Goal: Information Seeking & Learning: Find specific fact

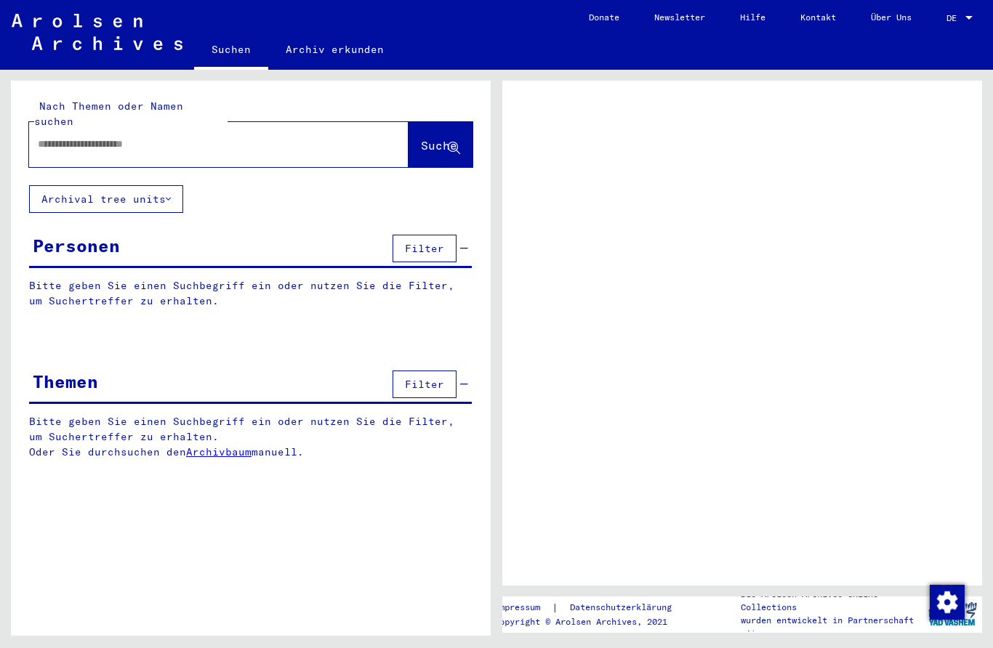
click at [303, 137] on input "text" at bounding box center [206, 144] width 336 height 15
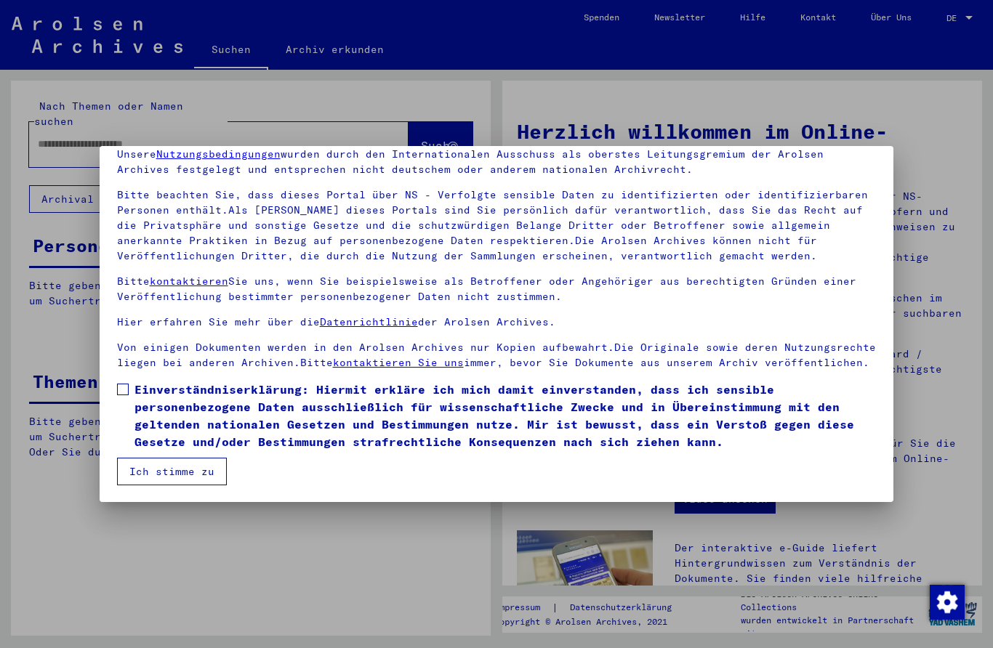
scroll to position [65, 0]
click at [113, 389] on mat-dialog-content "Unsere Nutzungsbedingungen wurden durch den Internationalen Ausschuss als obers…" at bounding box center [497, 311] width 794 height 349
click at [126, 387] on span at bounding box center [123, 390] width 12 height 12
click at [158, 474] on button "Ich stimme zu" at bounding box center [172, 472] width 110 height 28
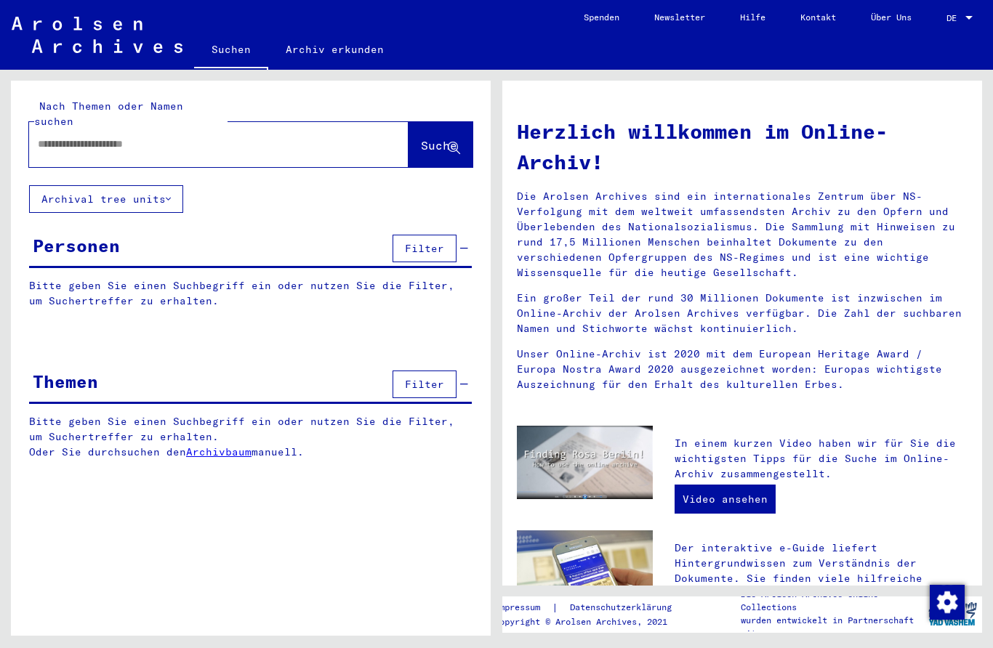
click at [178, 137] on input "text" at bounding box center [201, 144] width 327 height 15
type input "**********"
click at [428, 142] on button "Suche" at bounding box center [440, 144] width 64 height 45
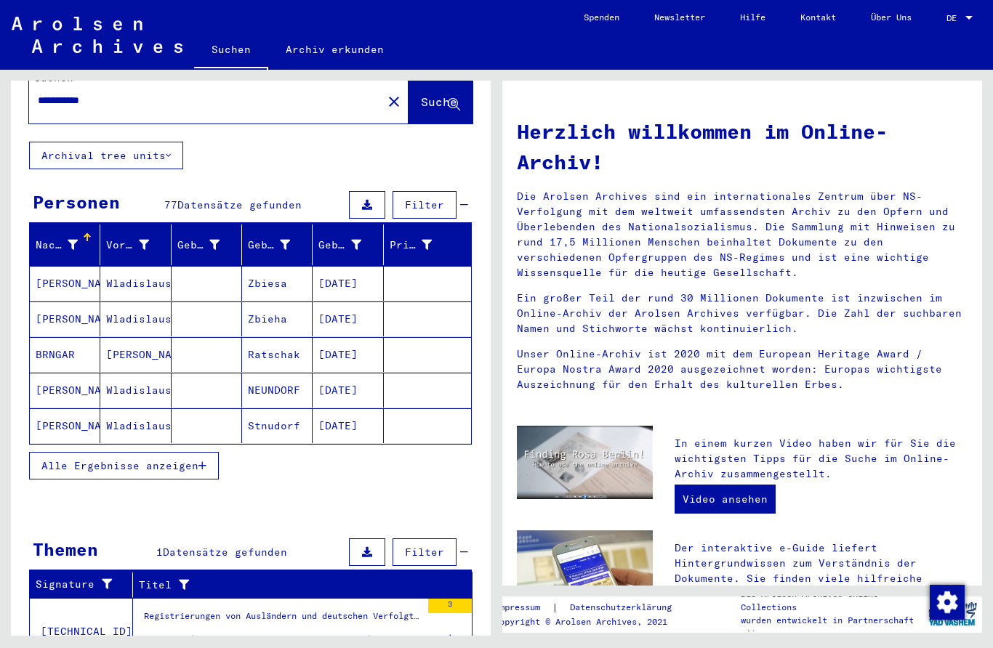
scroll to position [43, 0]
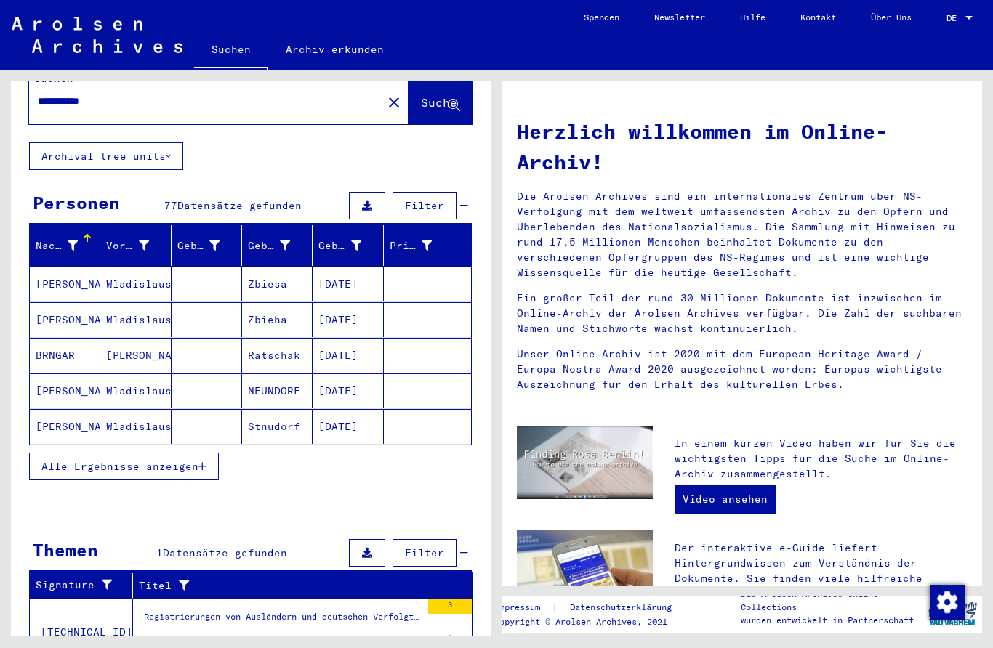
click at [296, 633] on div "Namentliche Aufstellungen der Gemeinde [GEOGRAPHIC_DATA], Beschäftigungszeiten:…" at bounding box center [282, 640] width 277 height 15
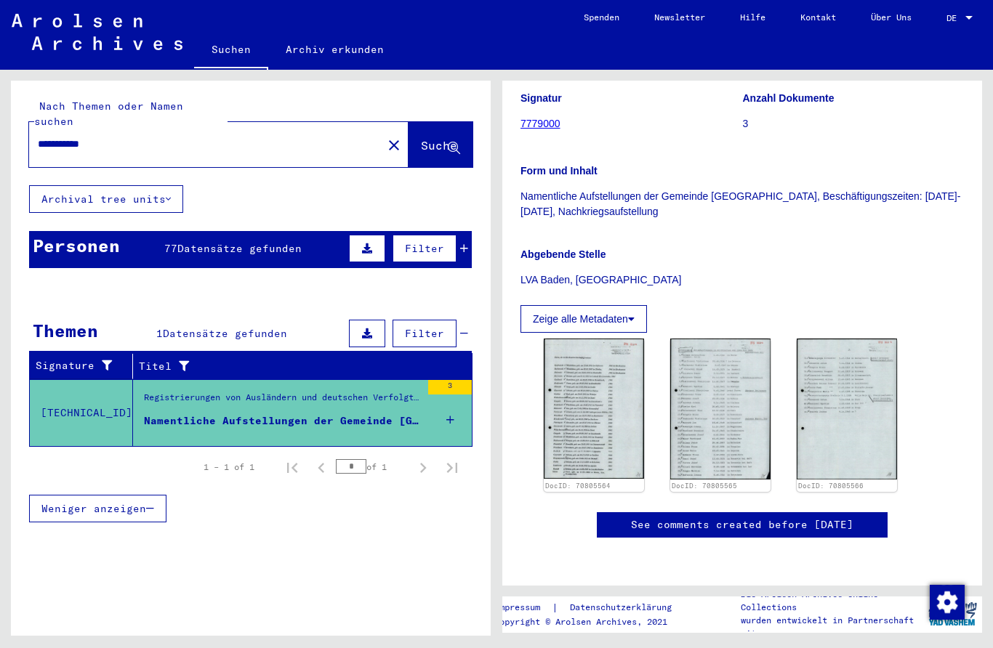
scroll to position [327, 0]
click at [619, 365] on img at bounding box center [593, 409] width 100 height 140
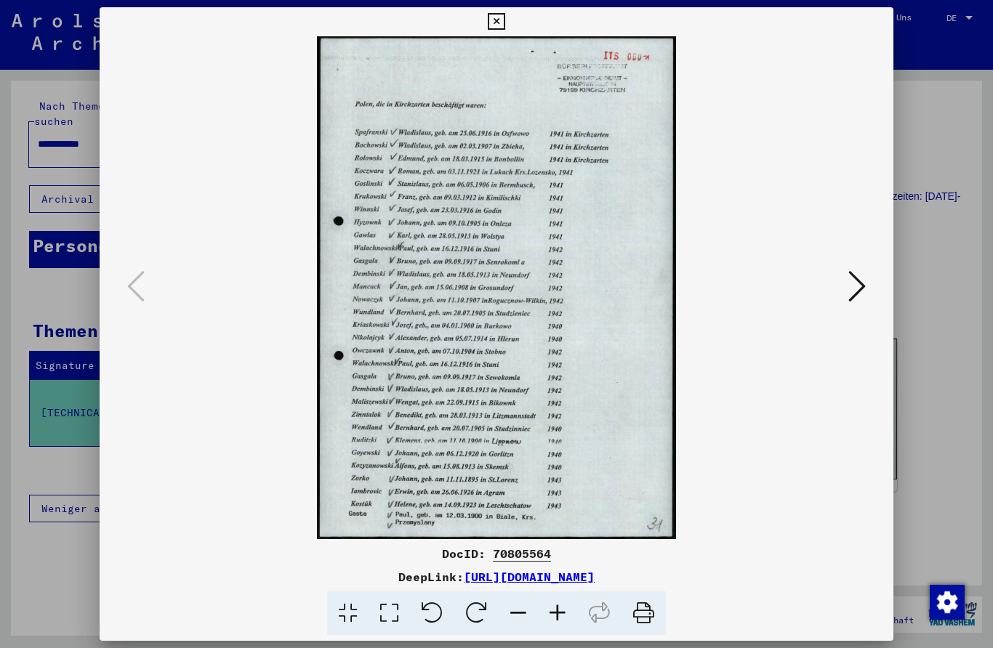
click at [509, 18] on button at bounding box center [495, 21] width 25 height 29
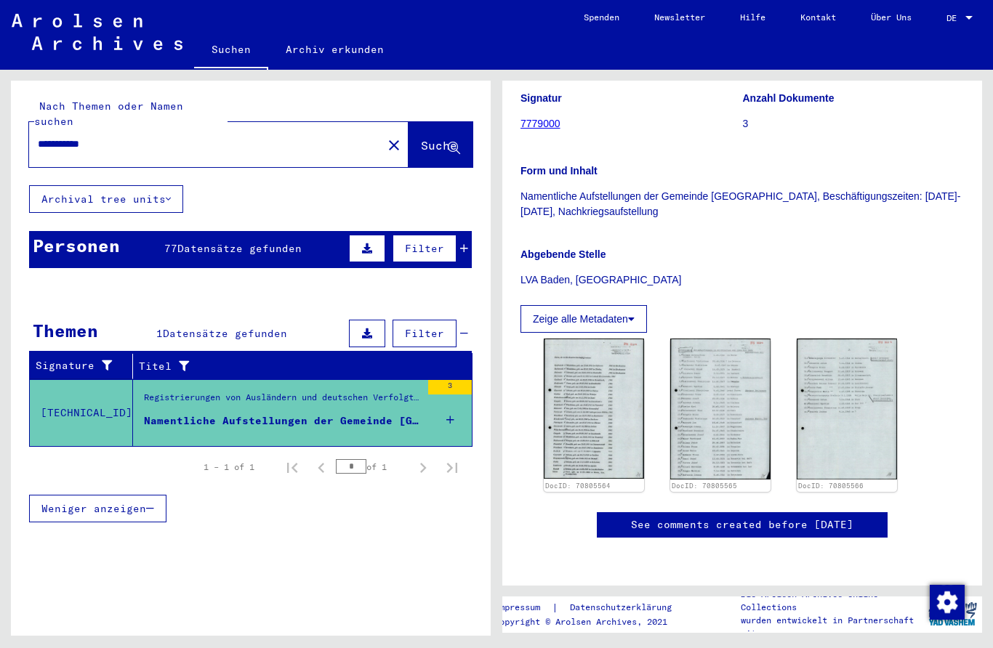
click at [727, 339] on img at bounding box center [720, 409] width 100 height 141
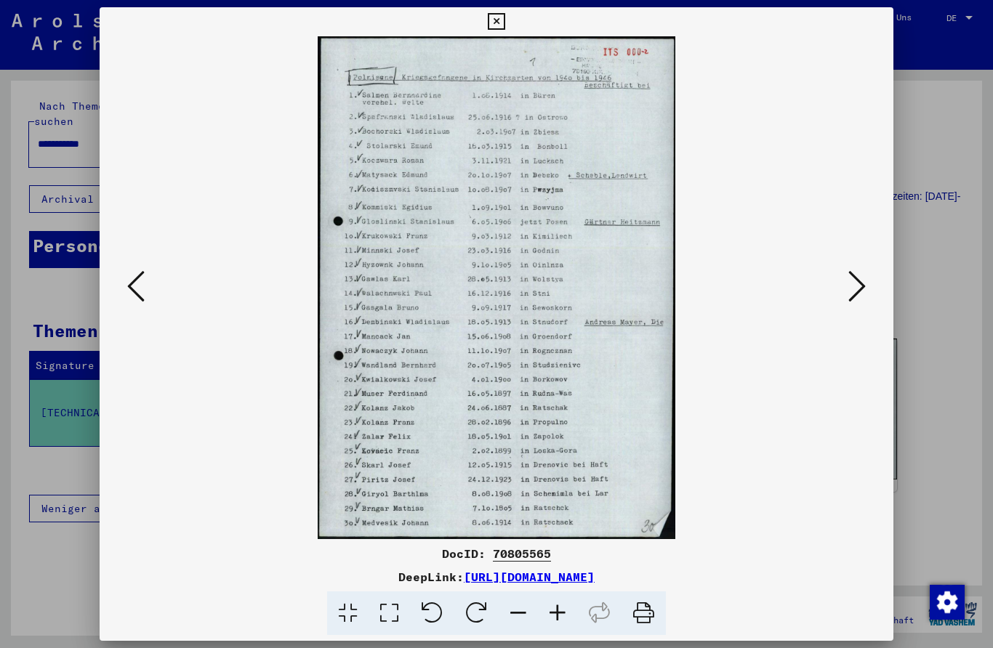
click at [504, 23] on icon at bounding box center [496, 21] width 17 height 17
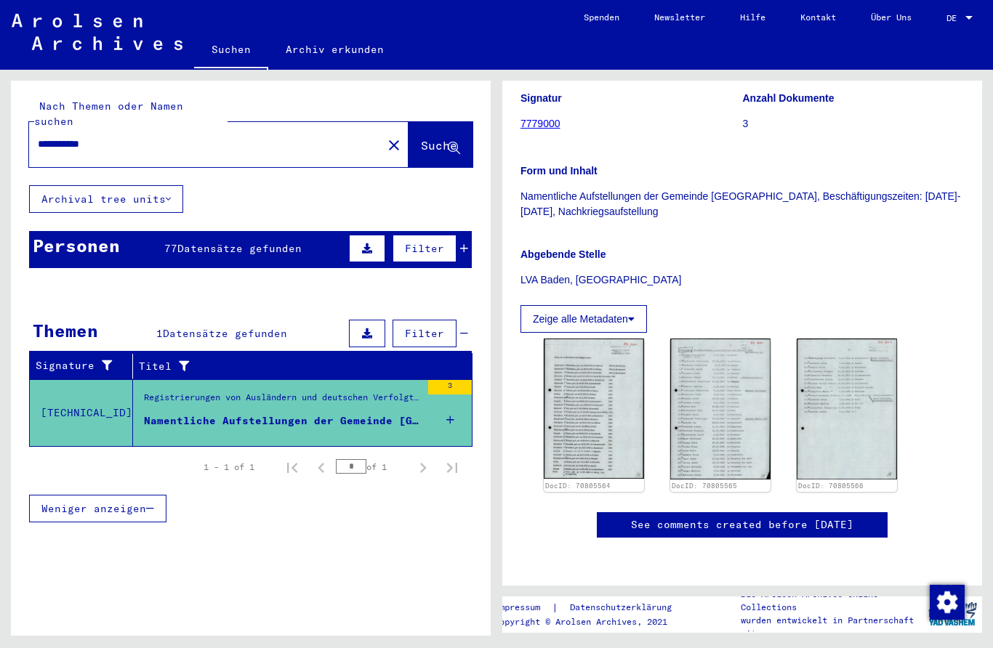
click at [876, 339] on img at bounding box center [846, 409] width 100 height 141
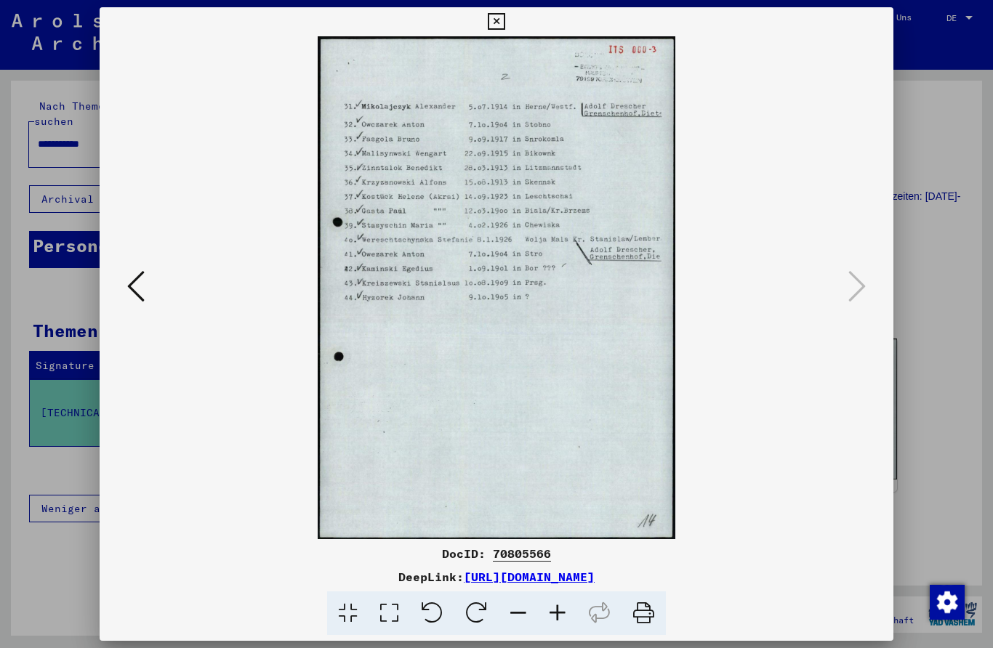
click at [504, 16] on icon at bounding box center [496, 21] width 17 height 17
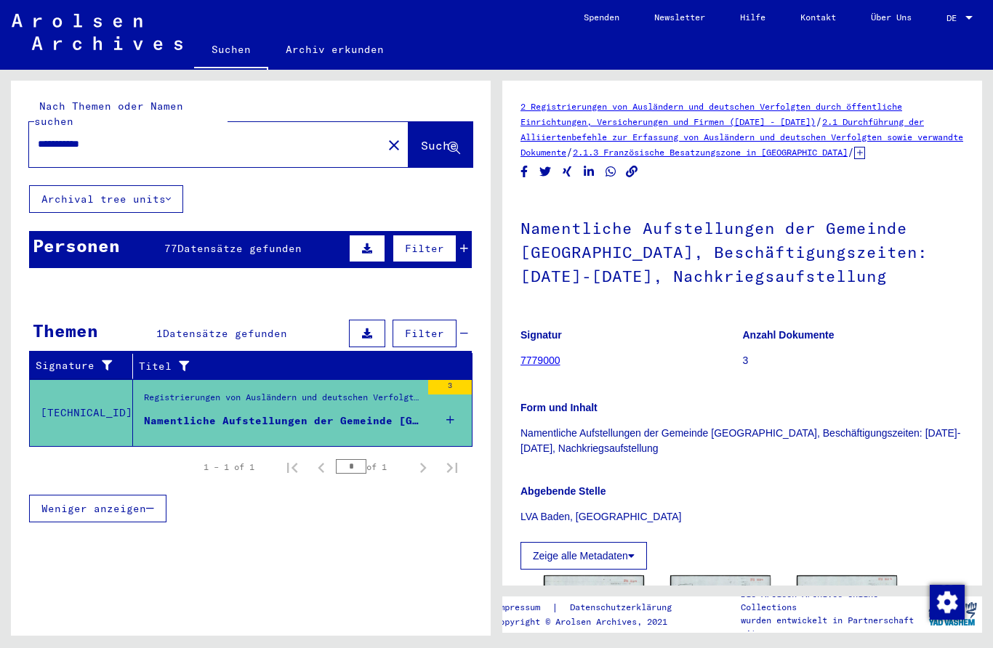
scroll to position [0, 0]
click at [333, 281] on div "Geburtsdatum" at bounding box center [342, 288] width 49 height 15
click at [467, 243] on icon at bounding box center [464, 248] width 8 height 10
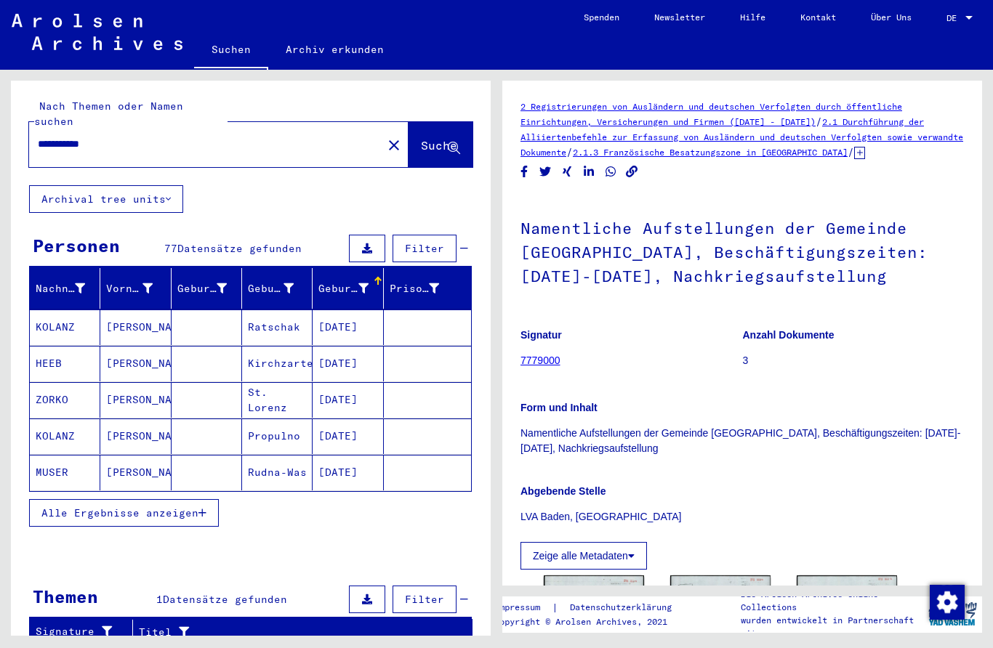
click at [203, 349] on mat-cell at bounding box center [206, 364] width 70 height 36
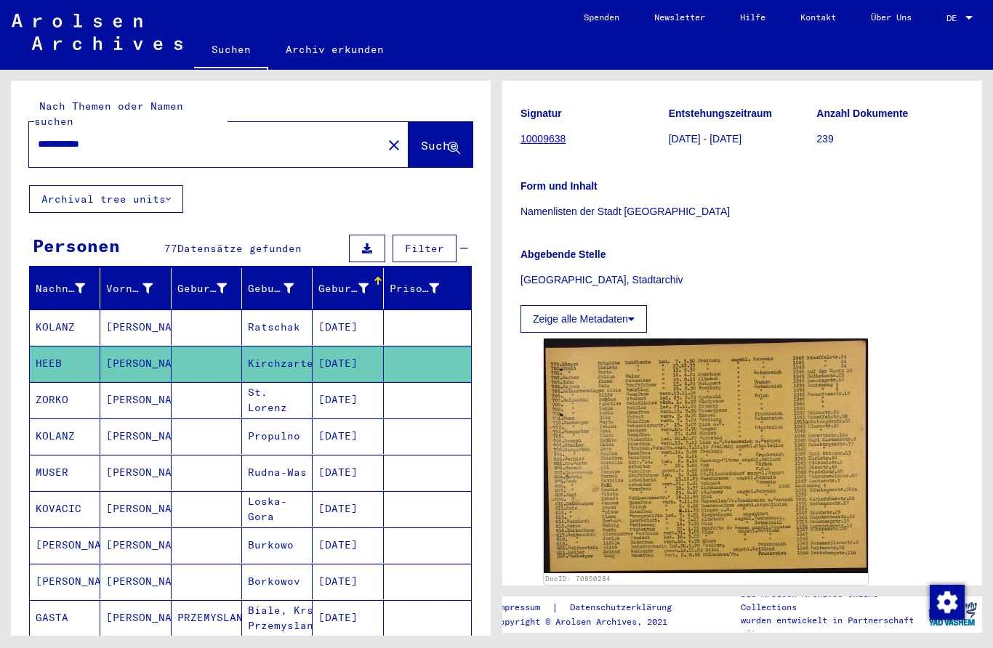
scroll to position [201, 0]
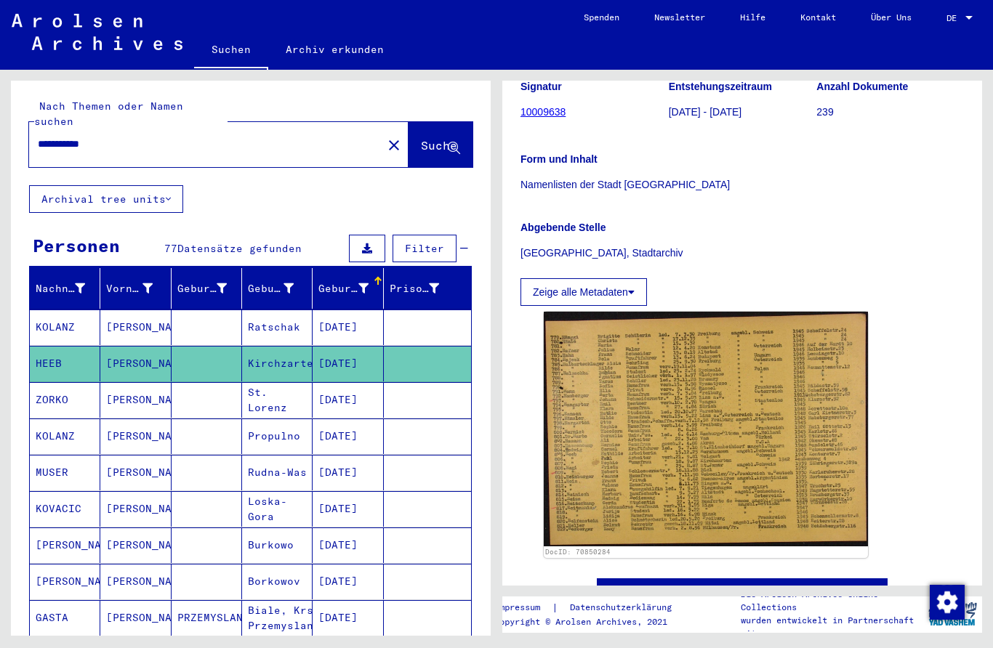
click at [832, 382] on img at bounding box center [705, 429] width 324 height 234
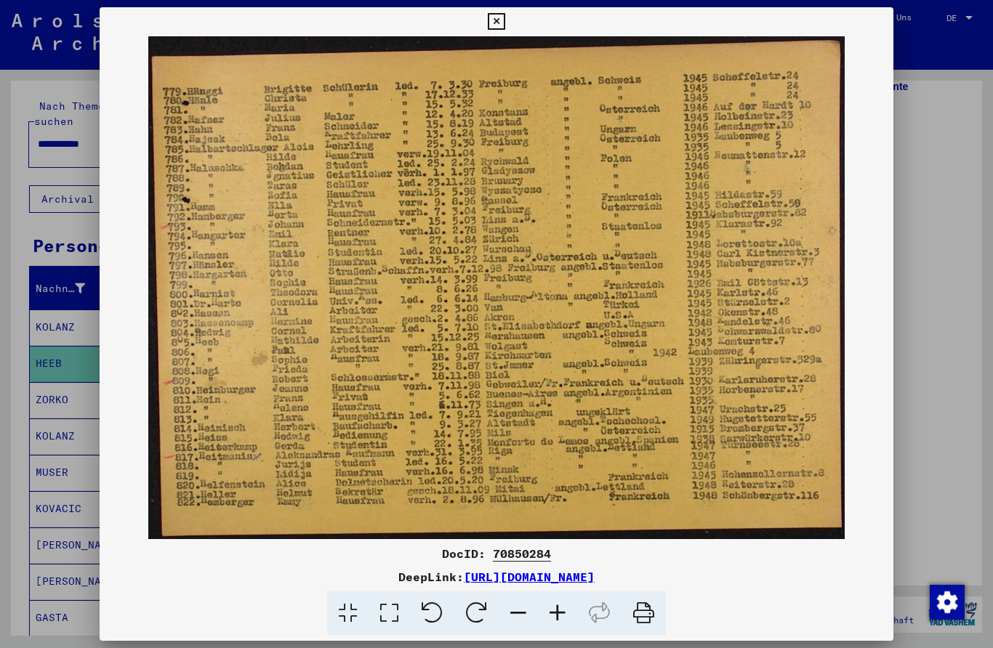
click at [504, 20] on icon at bounding box center [496, 21] width 17 height 17
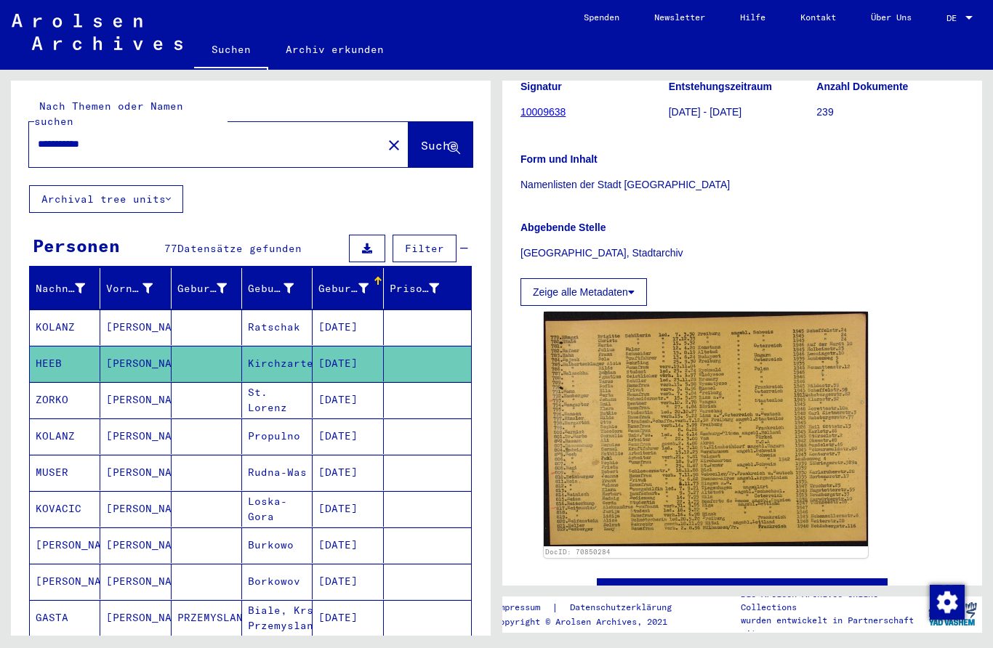
click at [208, 389] on mat-cell at bounding box center [206, 400] width 70 height 36
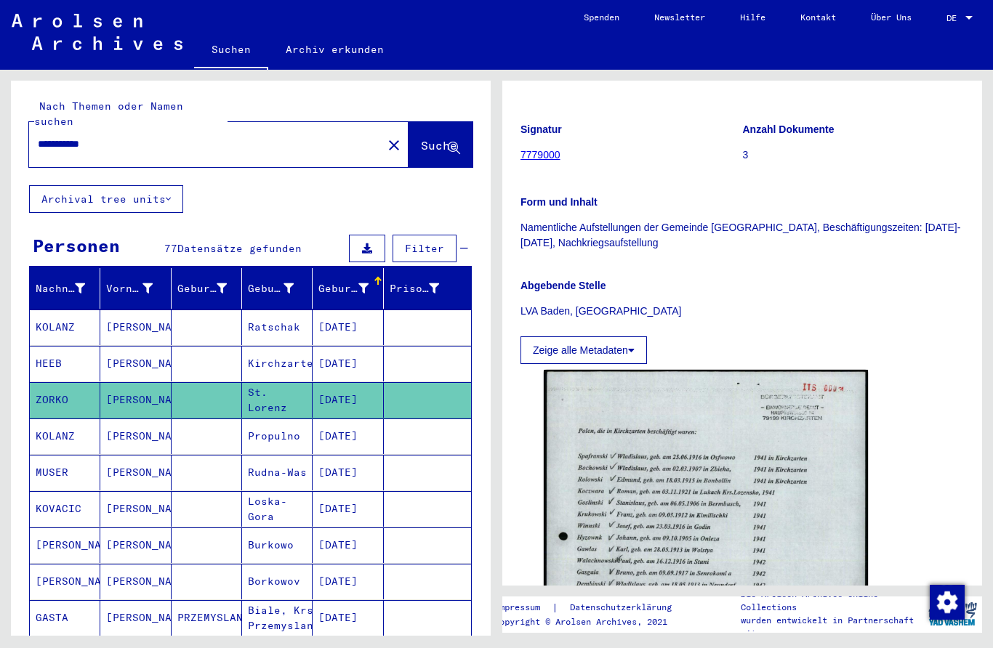
scroll to position [198, 0]
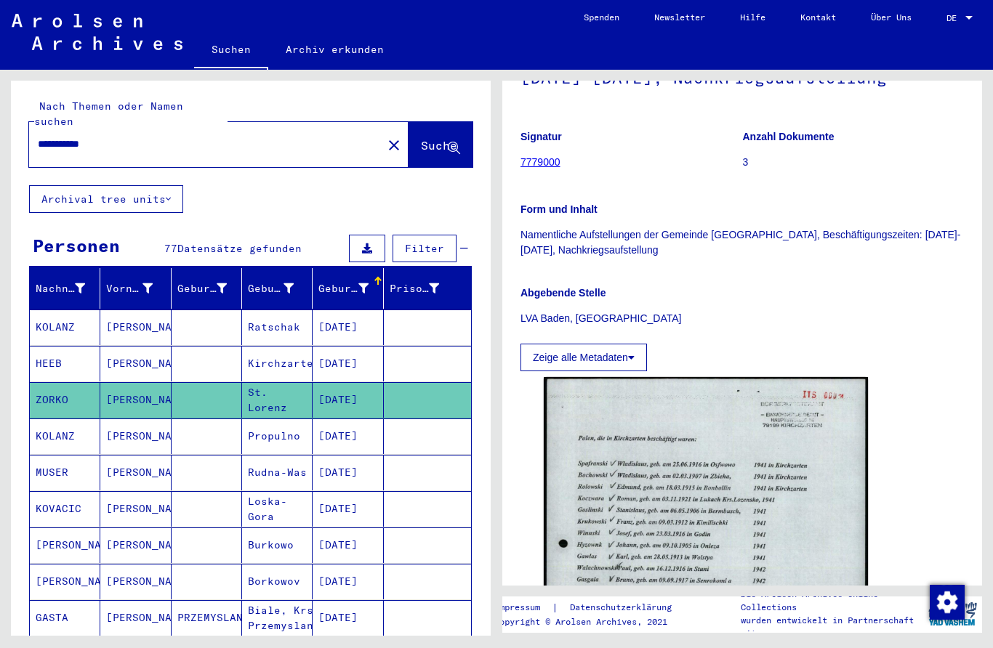
click at [215, 419] on mat-cell at bounding box center [206, 437] width 70 height 36
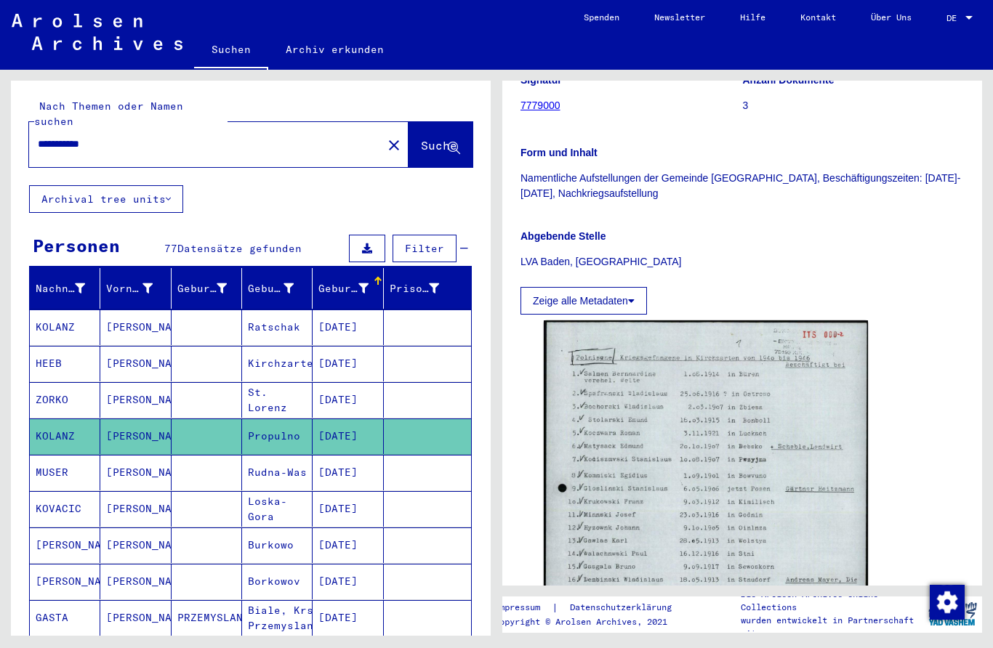
scroll to position [256, 0]
click at [222, 469] on mat-cell at bounding box center [206, 473] width 70 height 36
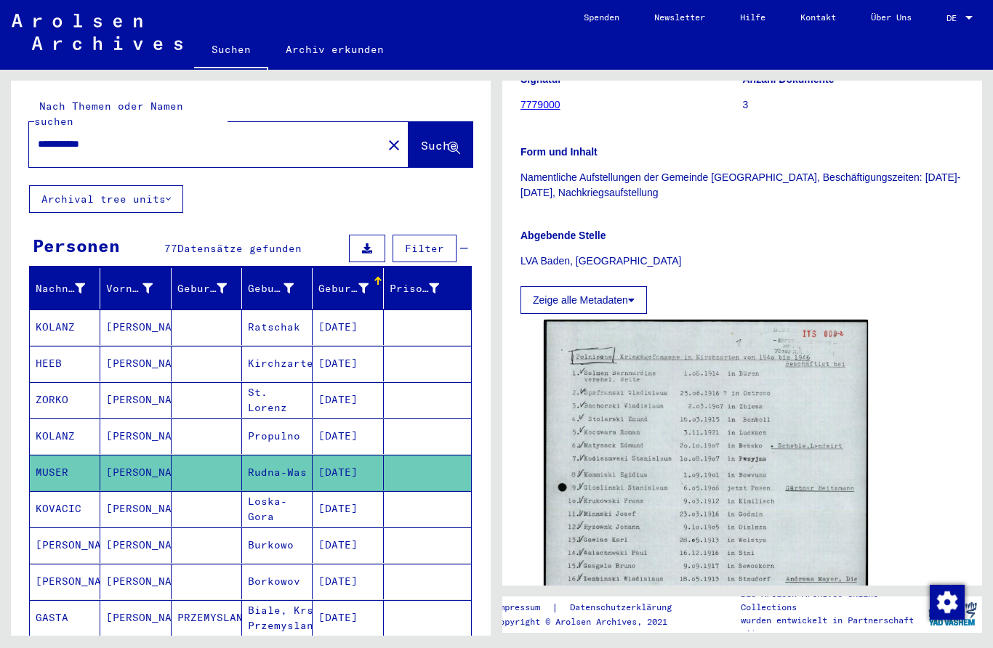
click at [217, 503] on mat-cell at bounding box center [206, 509] width 70 height 36
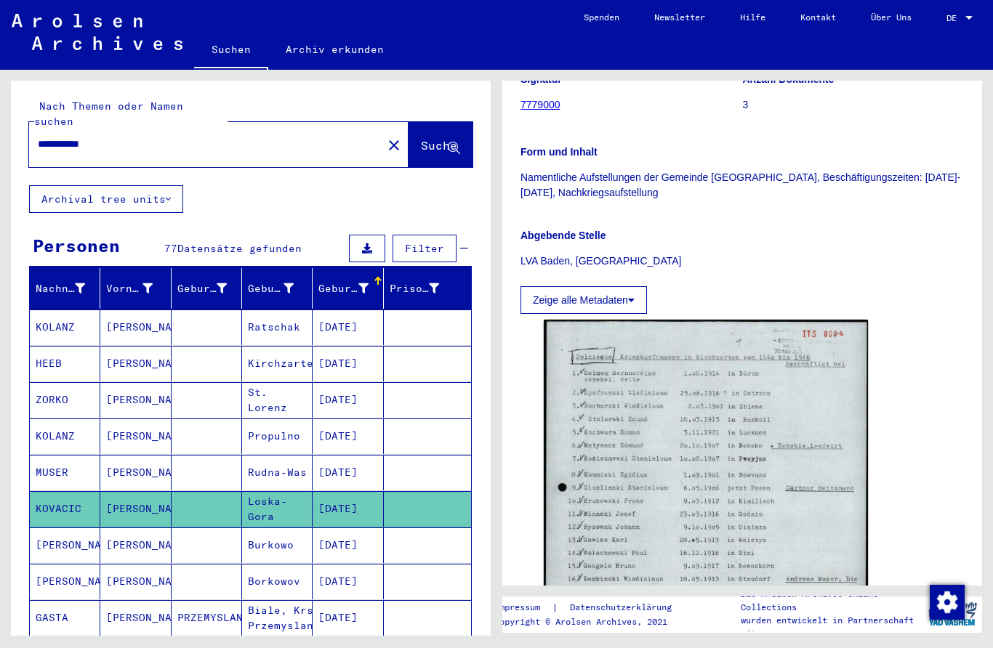
click at [222, 528] on mat-cell at bounding box center [206, 546] width 70 height 36
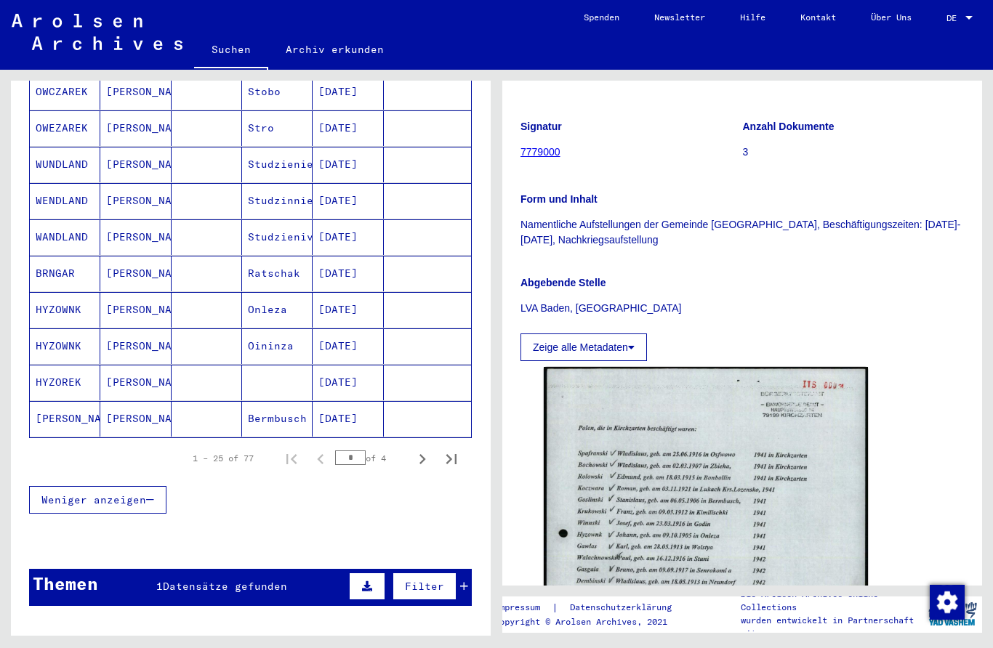
scroll to position [777, 0]
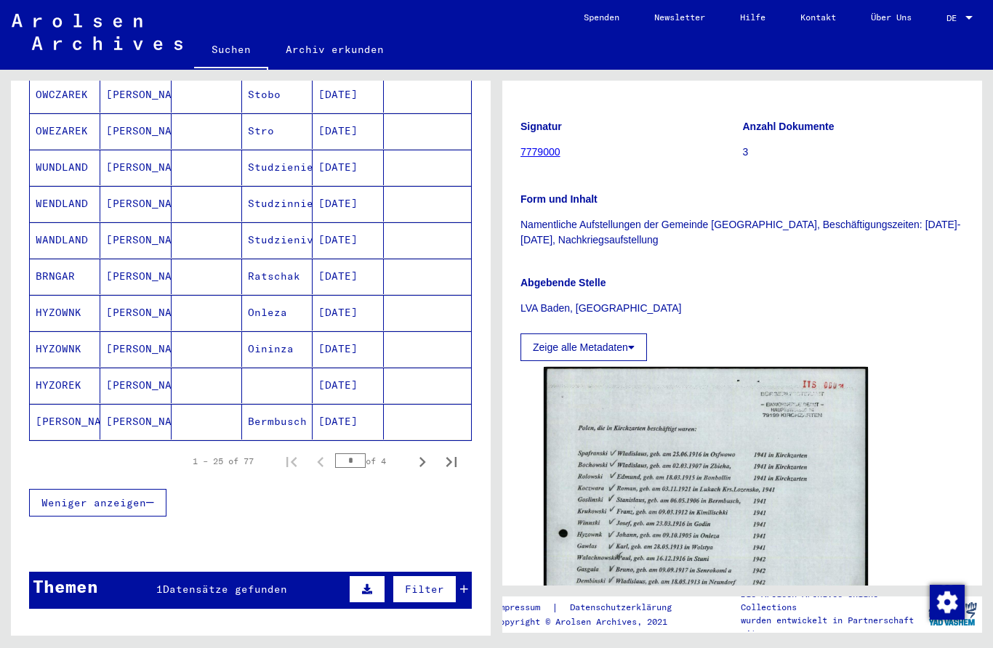
click at [233, 373] on mat-cell at bounding box center [206, 386] width 70 height 36
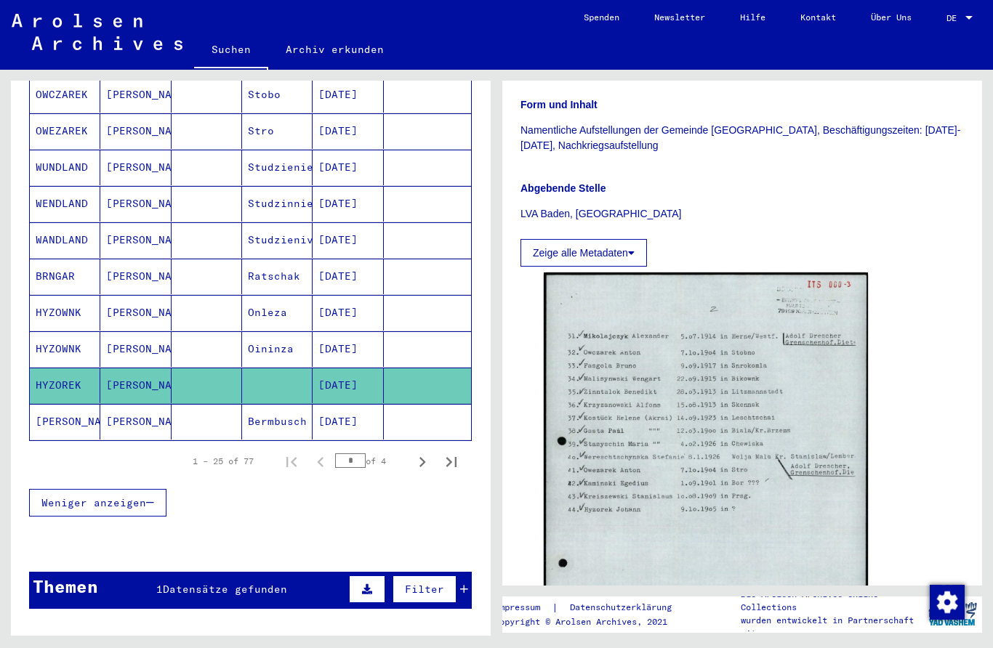
click at [422, 452] on icon "Next page" at bounding box center [422, 462] width 20 height 20
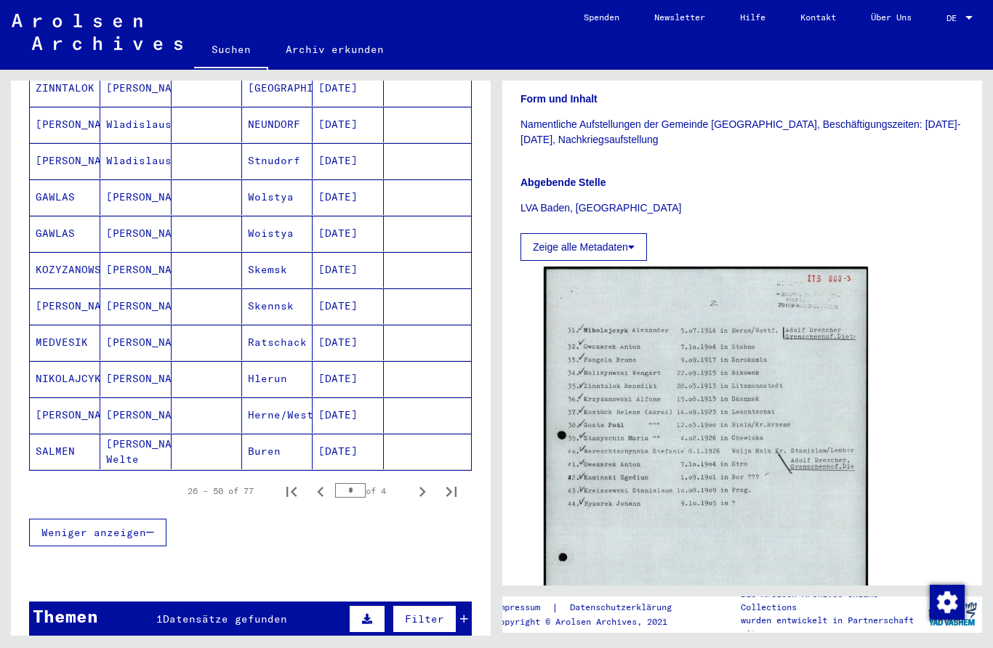
scroll to position [753, 0]
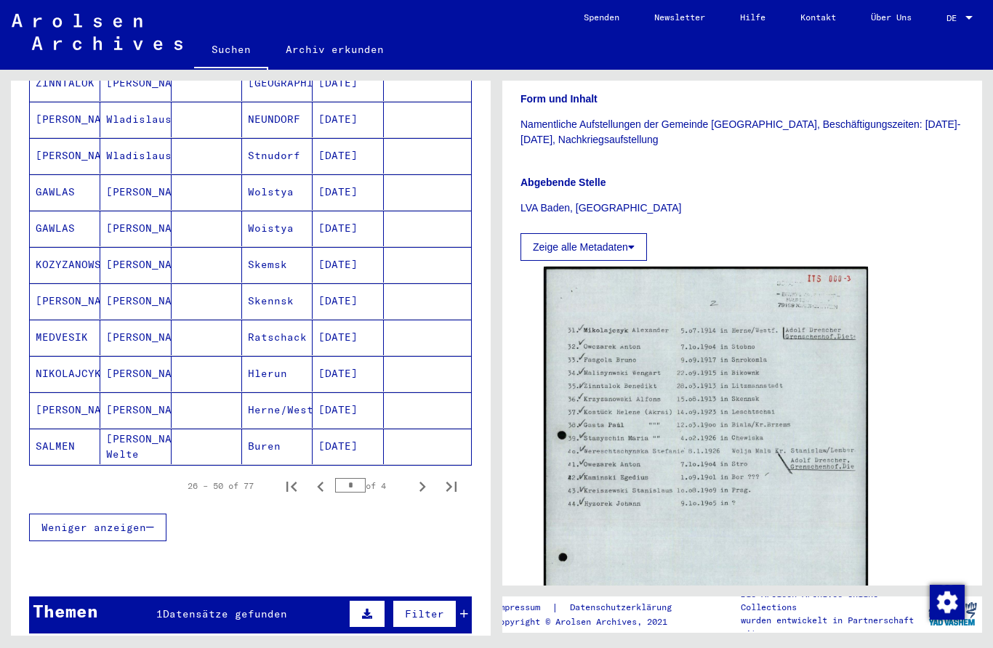
click at [225, 429] on mat-cell at bounding box center [206, 447] width 70 height 36
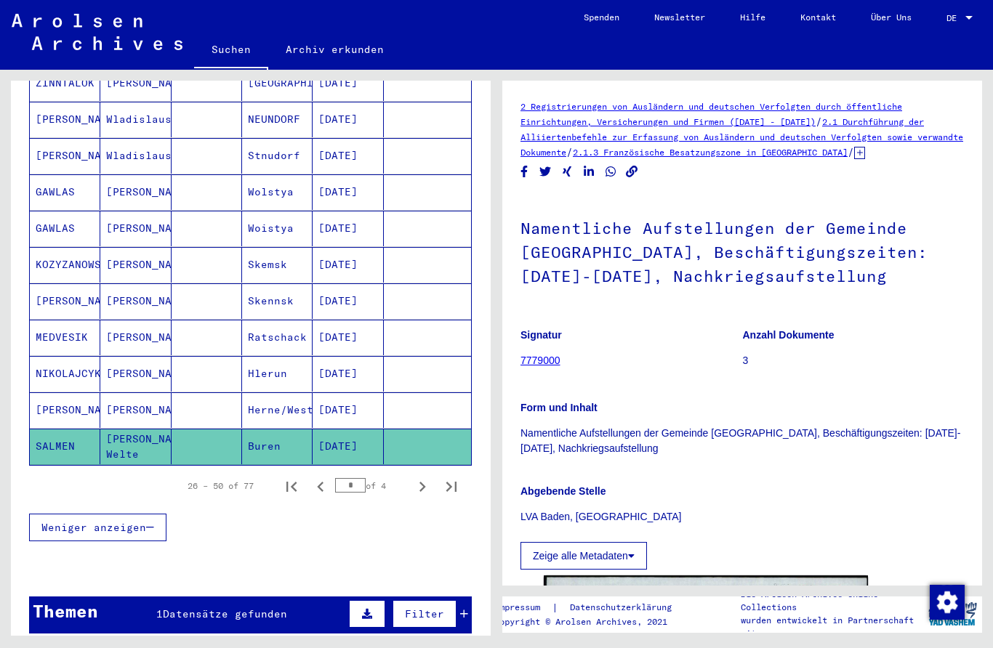
click at [219, 365] on mat-cell at bounding box center [206, 374] width 70 height 36
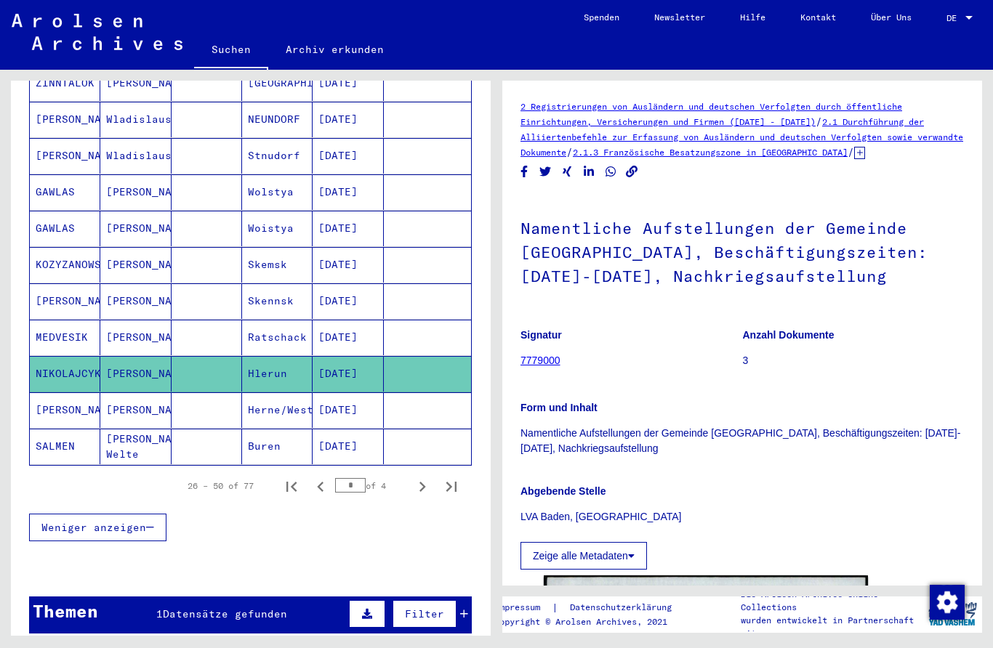
click at [219, 403] on mat-cell at bounding box center [206, 410] width 70 height 36
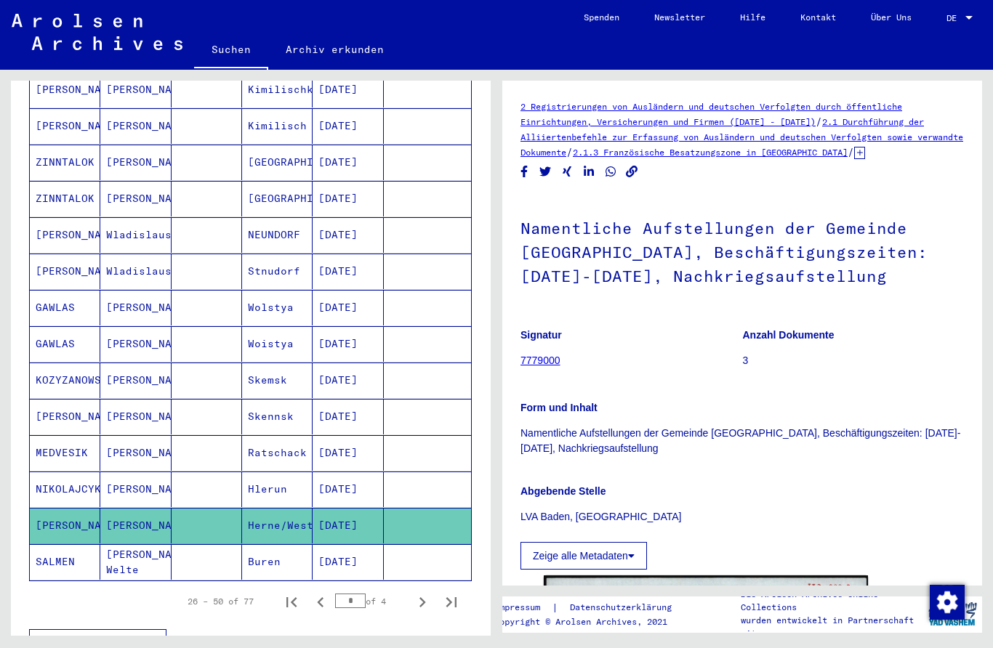
scroll to position [636, 0]
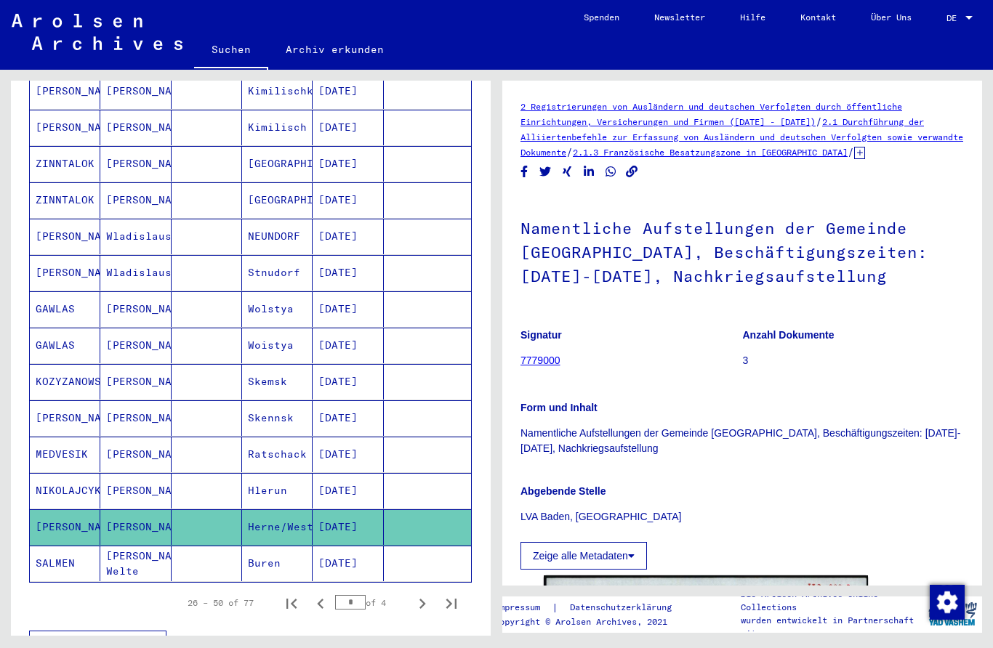
click at [228, 199] on mat-cell at bounding box center [206, 200] width 70 height 36
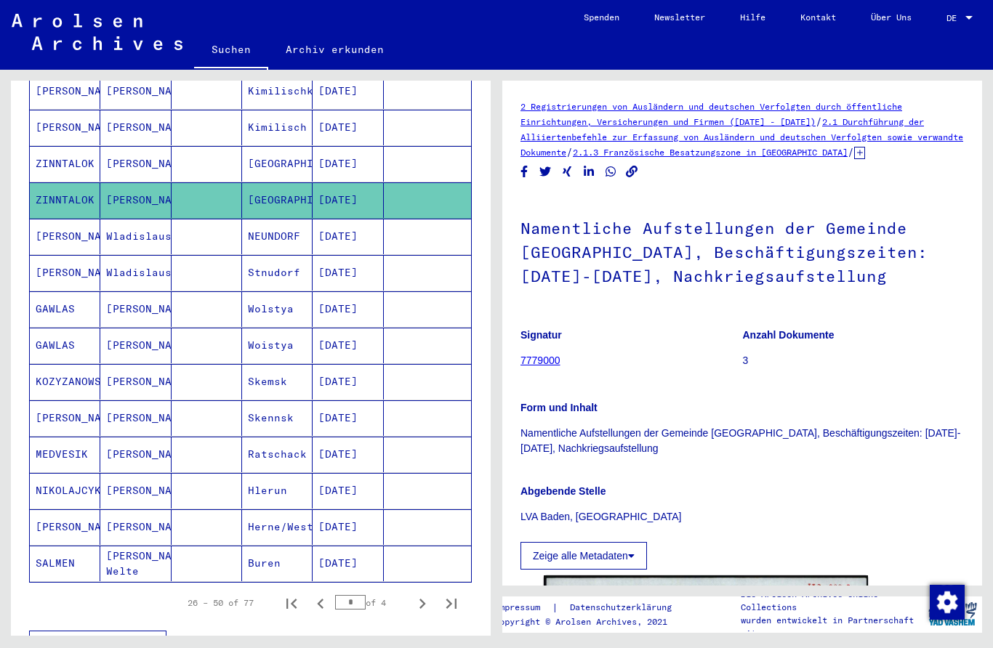
click at [225, 255] on mat-cell at bounding box center [206, 273] width 70 height 36
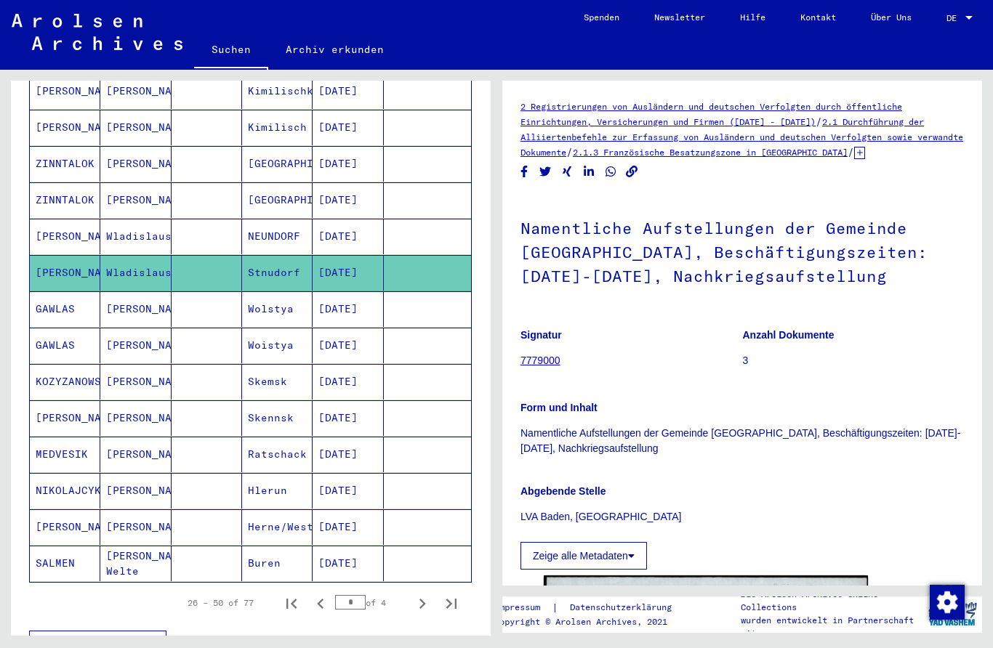
click at [222, 230] on mat-cell at bounding box center [206, 237] width 70 height 36
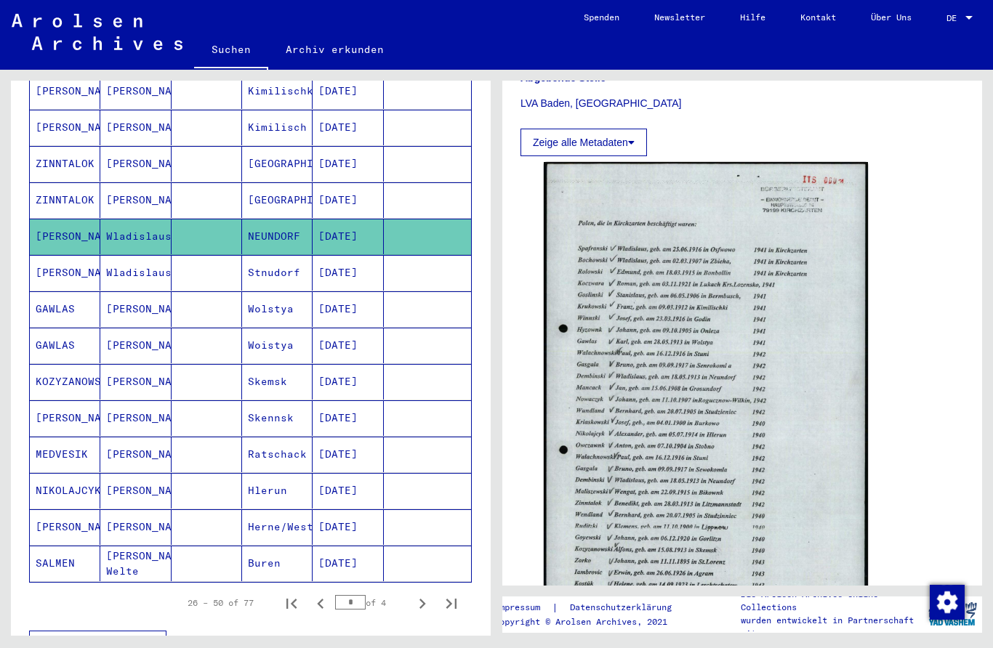
scroll to position [421, 0]
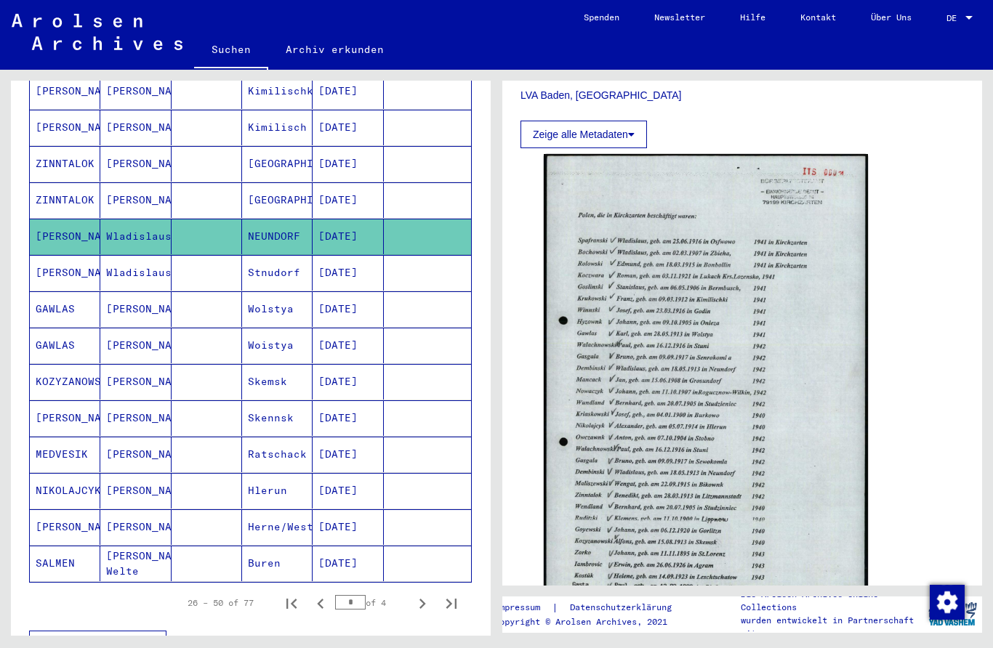
click at [419, 594] on icon "Next page" at bounding box center [422, 604] width 20 height 20
type input "*"
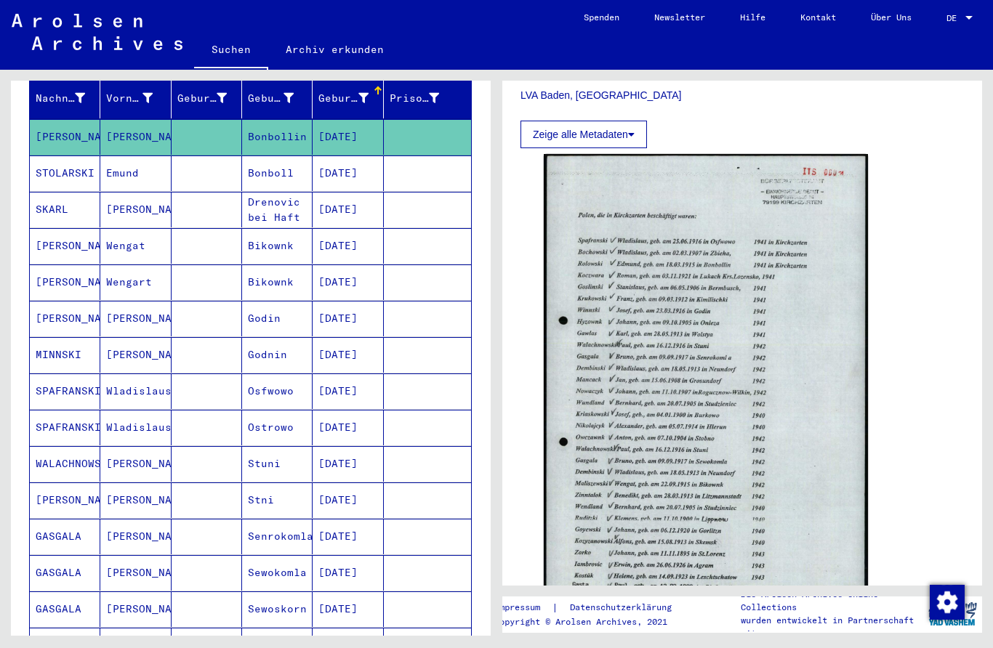
scroll to position [188, 0]
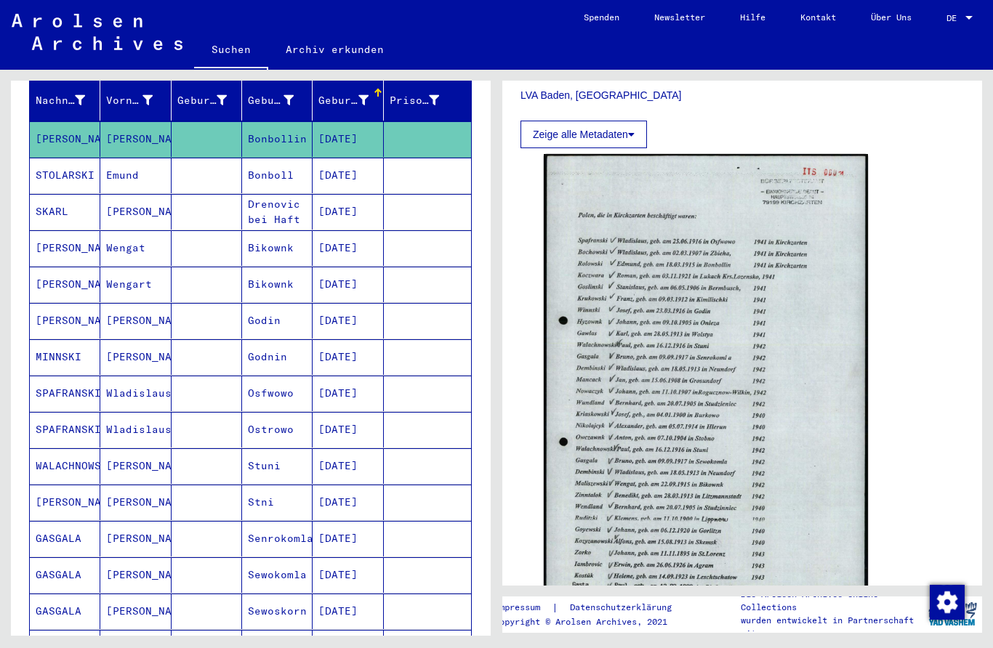
click at [192, 158] on mat-cell at bounding box center [206, 176] width 70 height 36
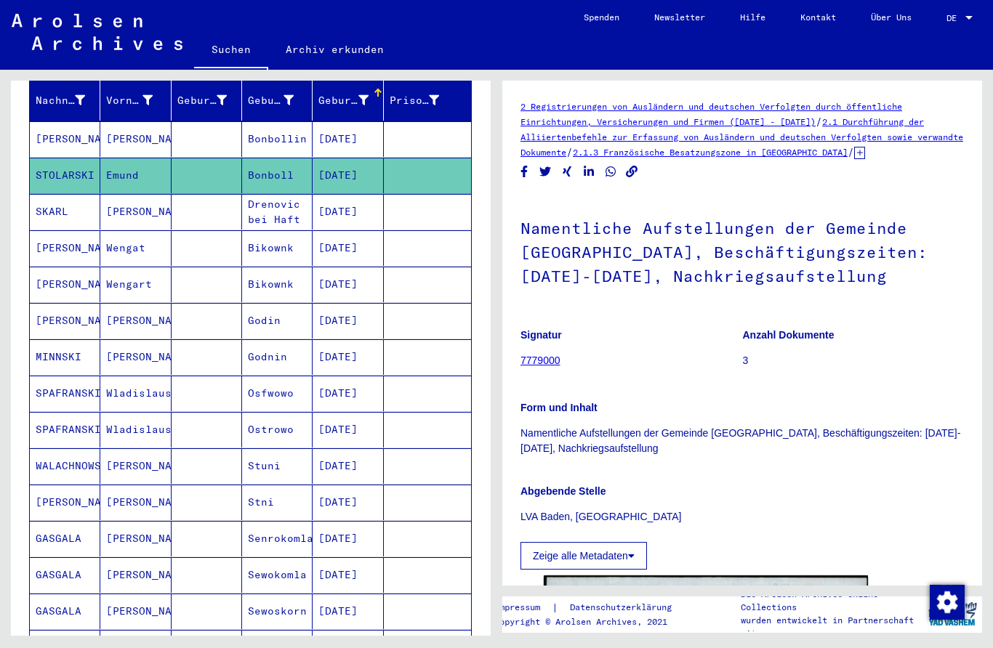
click at [228, 194] on mat-cell at bounding box center [206, 212] width 70 height 36
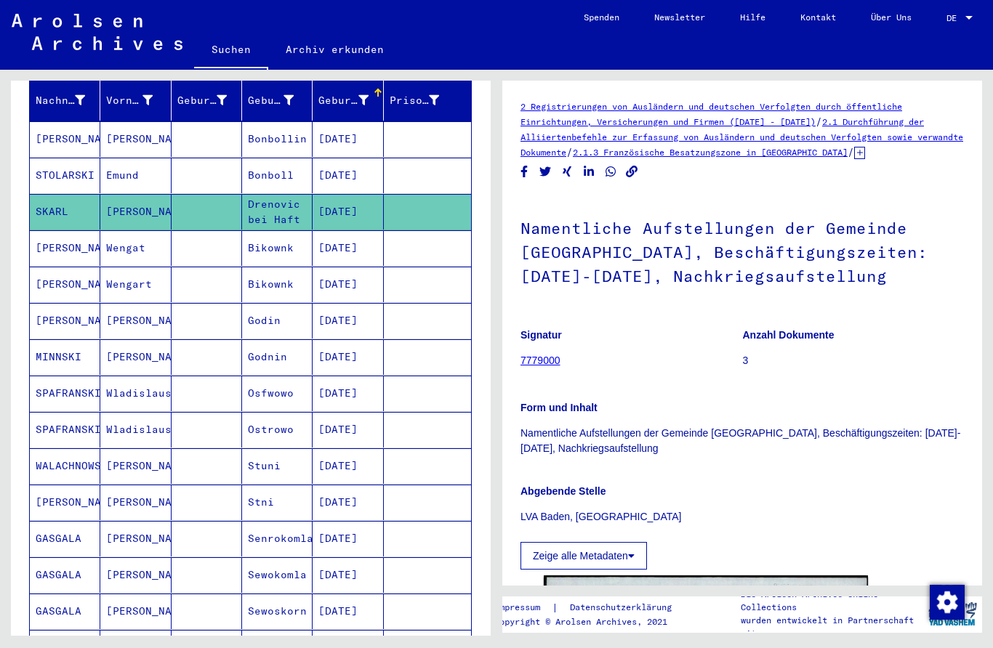
click at [194, 244] on mat-cell at bounding box center [206, 248] width 70 height 36
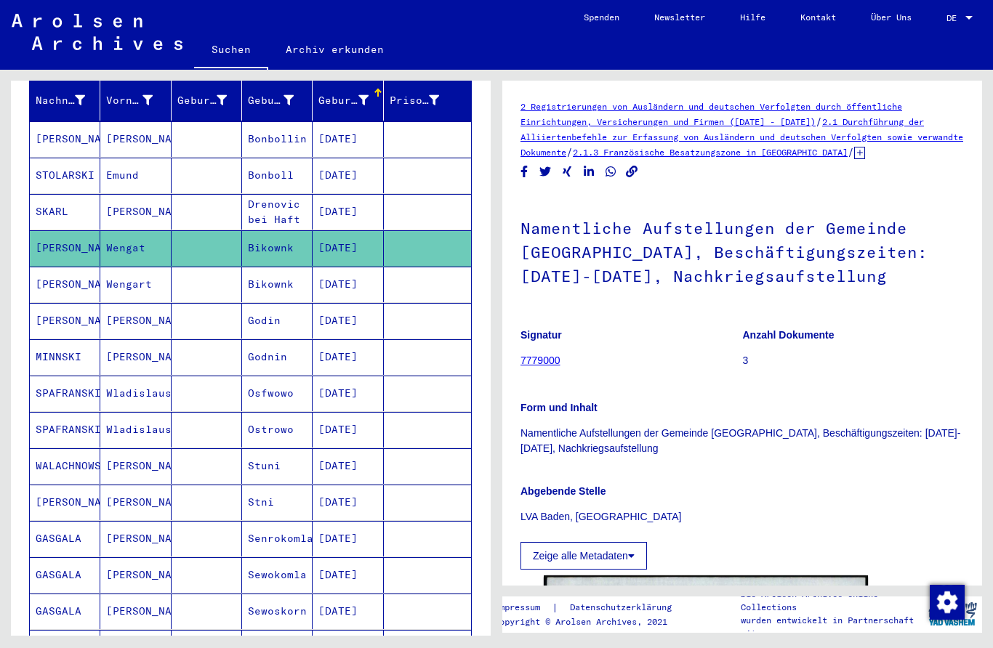
click at [191, 304] on mat-cell at bounding box center [206, 321] width 70 height 36
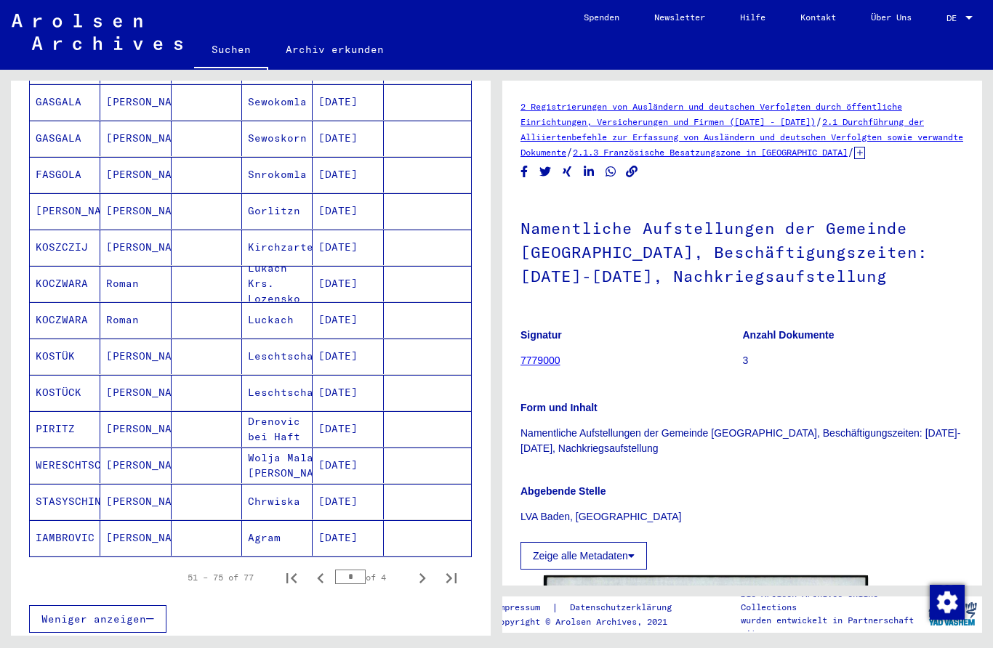
scroll to position [663, 0]
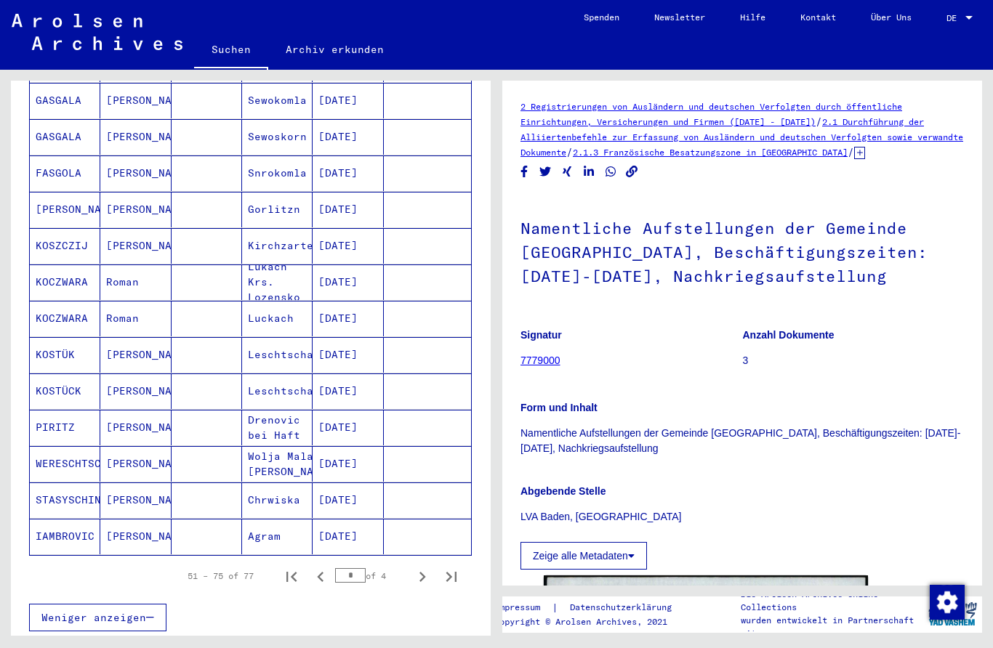
click at [198, 522] on mat-cell at bounding box center [206, 537] width 70 height 36
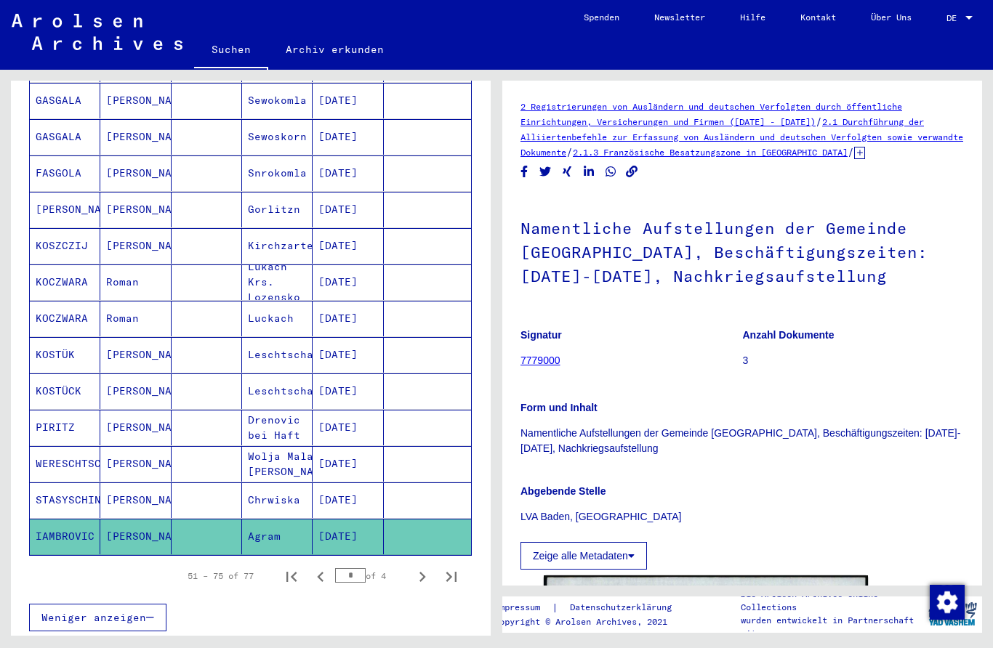
click at [202, 482] on mat-cell at bounding box center [206, 500] width 70 height 36
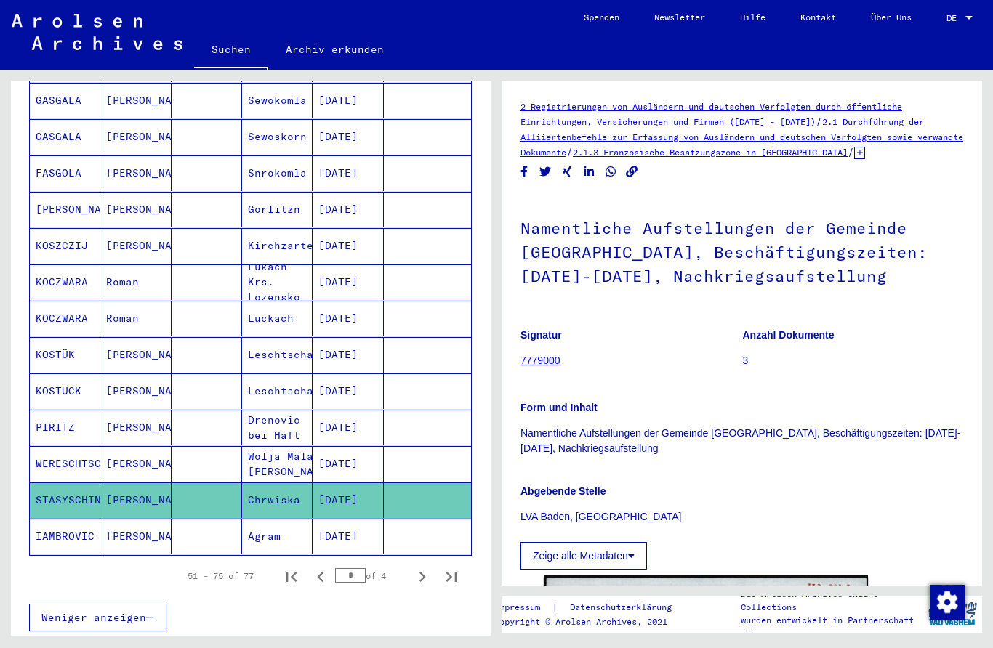
click at [206, 450] on mat-cell at bounding box center [206, 464] width 70 height 36
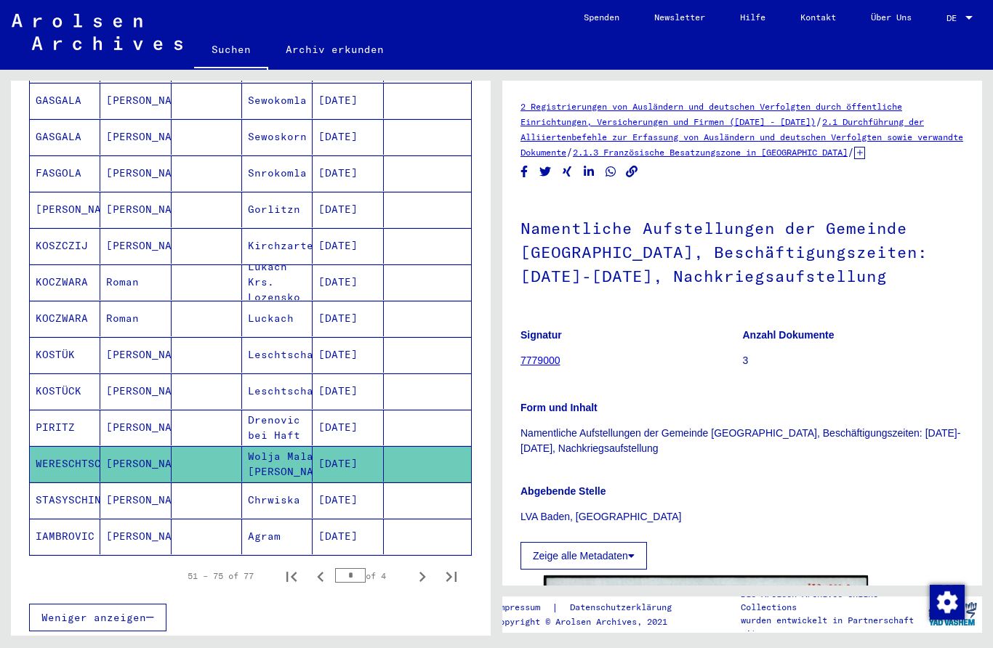
click at [208, 410] on mat-cell at bounding box center [206, 428] width 70 height 36
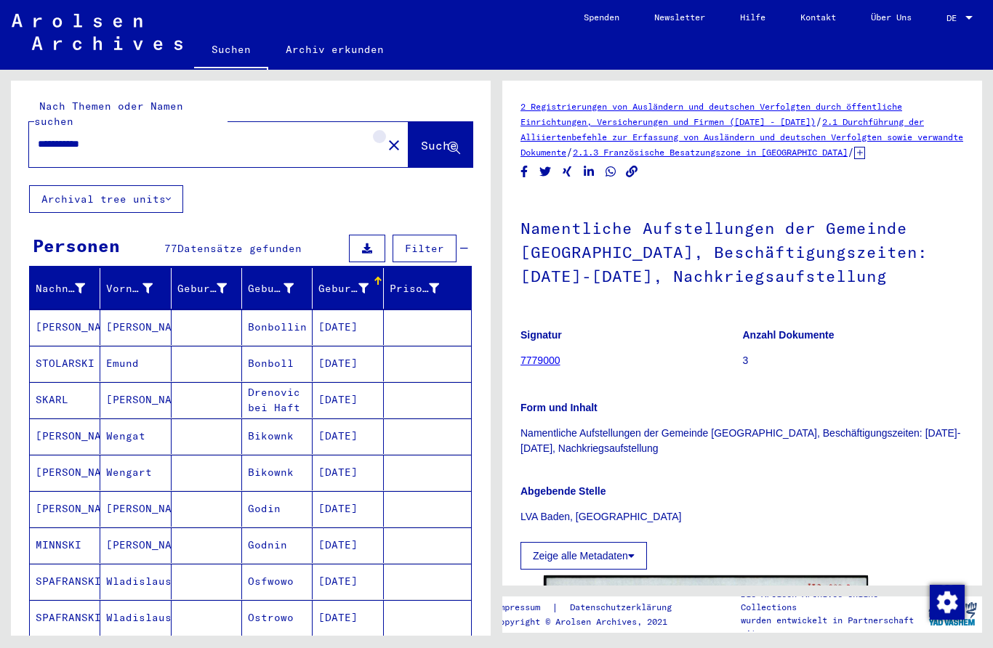
click at [385, 137] on mat-icon "close" at bounding box center [393, 145] width 17 height 17
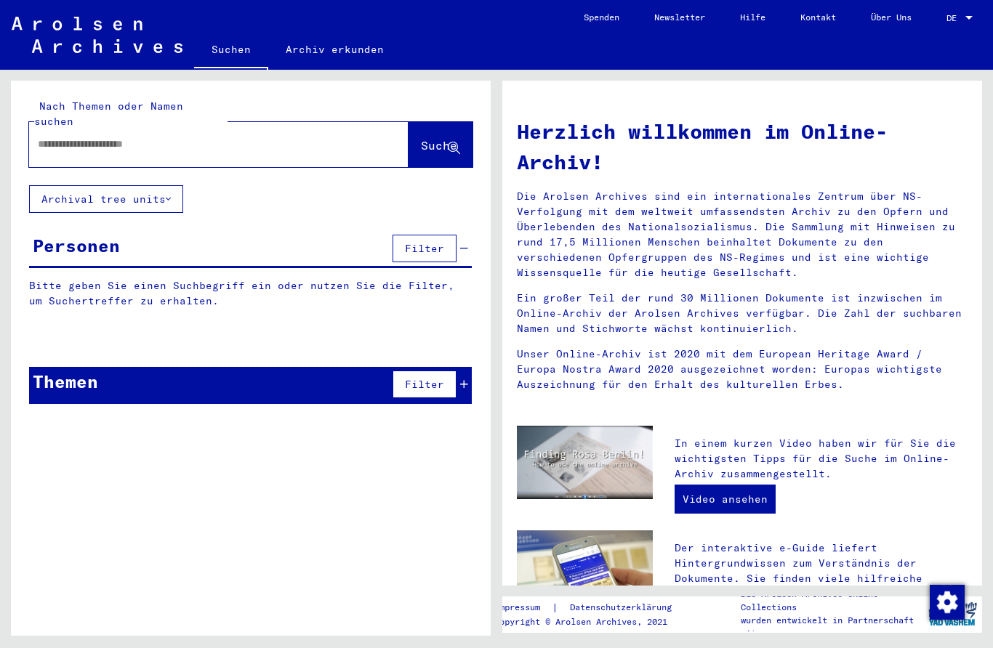
click at [315, 137] on input "text" at bounding box center [201, 144] width 327 height 15
type input "********"
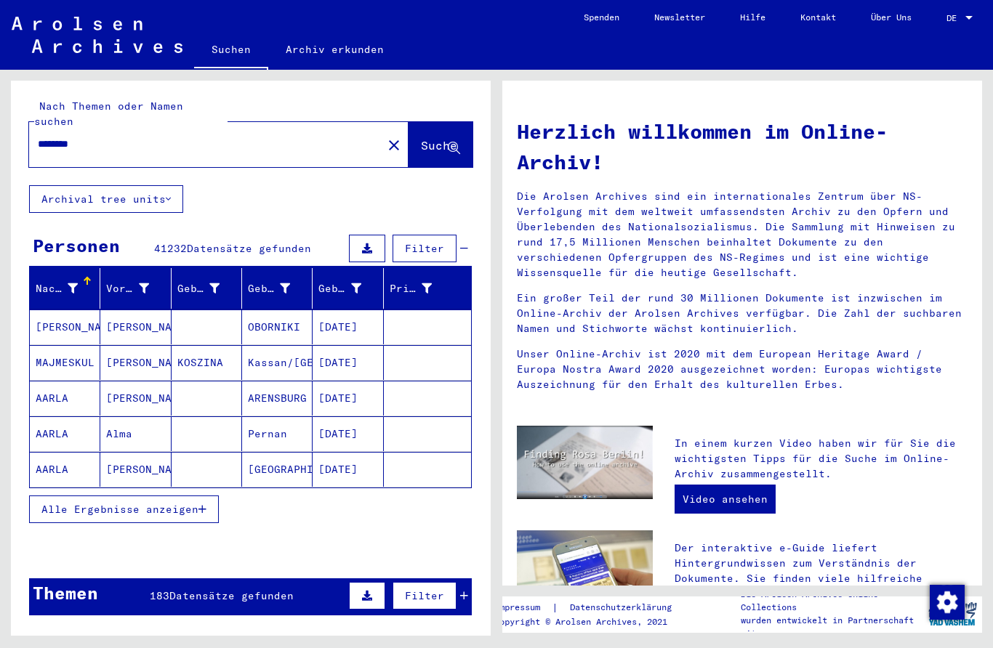
click at [441, 242] on span "Filter" at bounding box center [424, 248] width 39 height 13
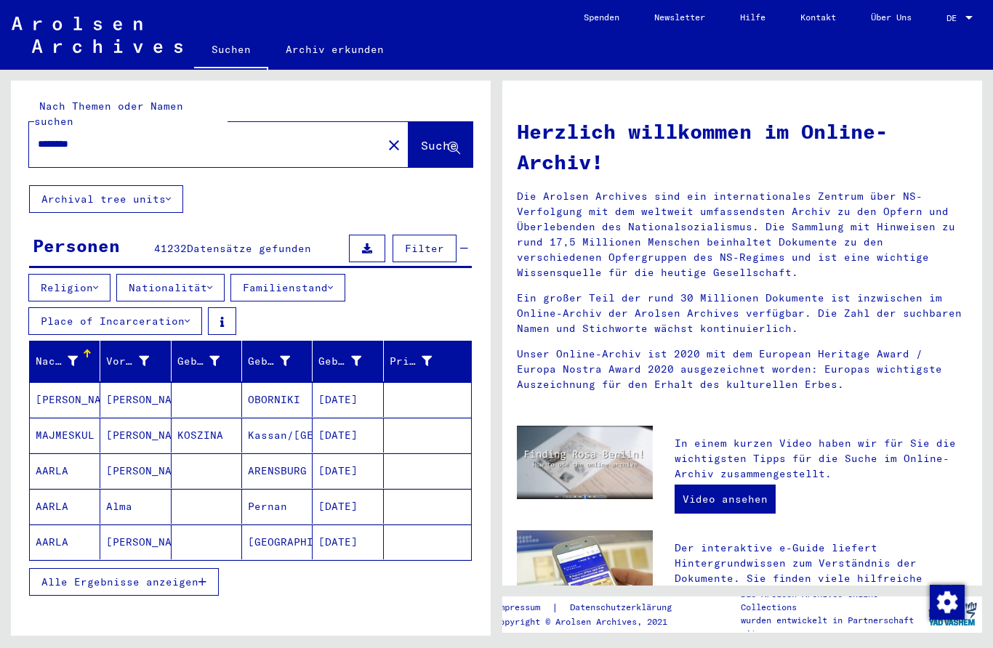
click at [212, 283] on icon at bounding box center [209, 288] width 5 height 10
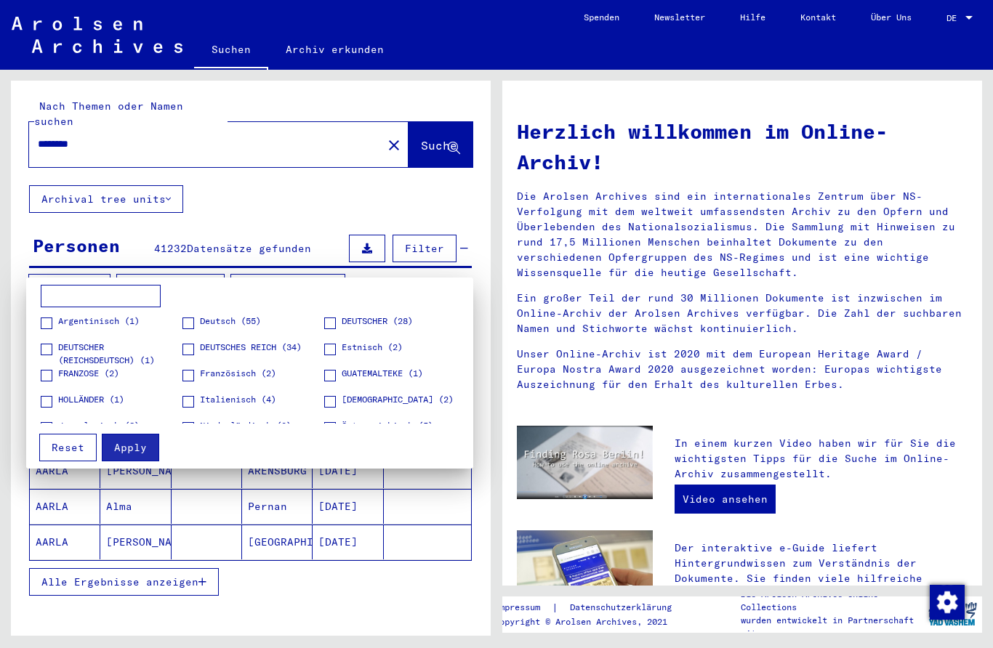
click at [203, 318] on span "Deutsch (55)" at bounding box center [230, 321] width 61 height 13
click at [344, 325] on span "DEUTSCHER (28)" at bounding box center [377, 321] width 71 height 13
click at [197, 346] on label "DEUTSCHES REICH (34)" at bounding box center [241, 348] width 119 height 15
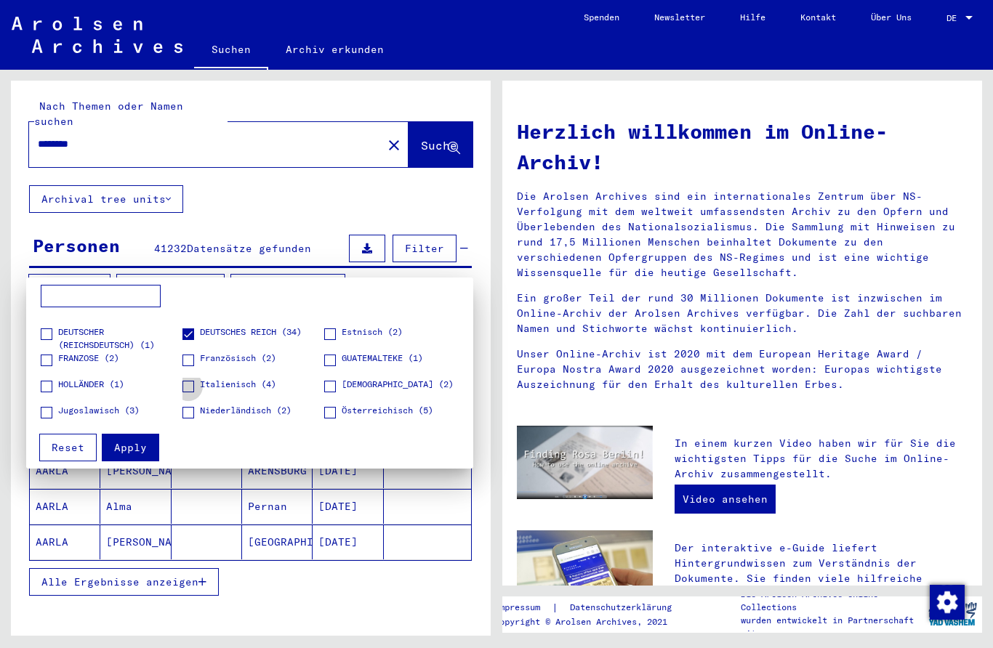
scroll to position [15, 0]
click at [78, 440] on button "Reset" at bounding box center [67, 448] width 57 height 28
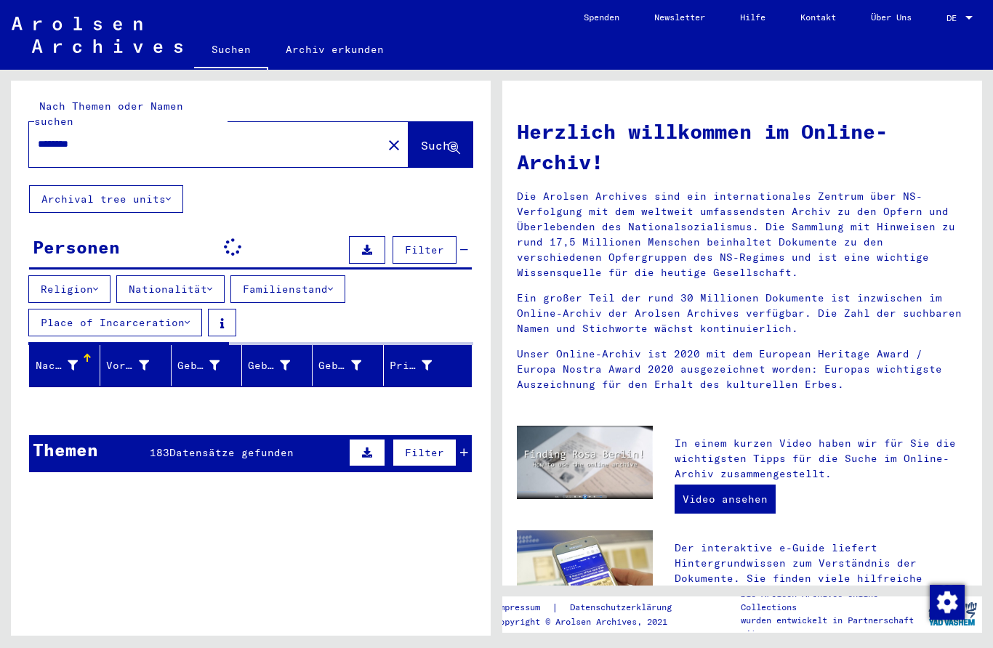
click at [331, 275] on button "Familienstand" at bounding box center [287, 289] width 115 height 28
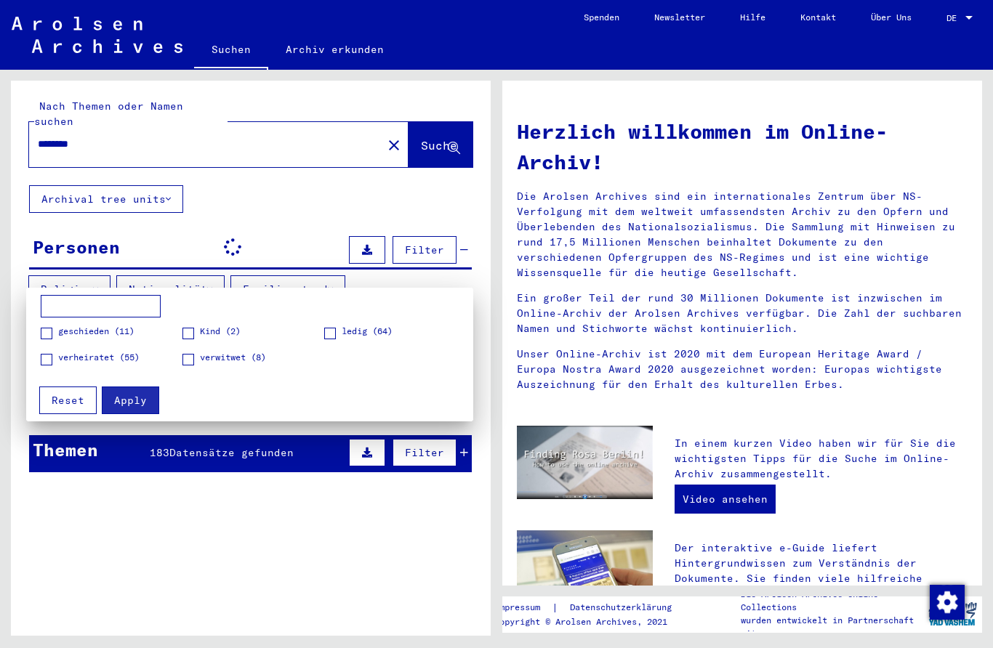
click at [316, 211] on div at bounding box center [496, 324] width 993 height 648
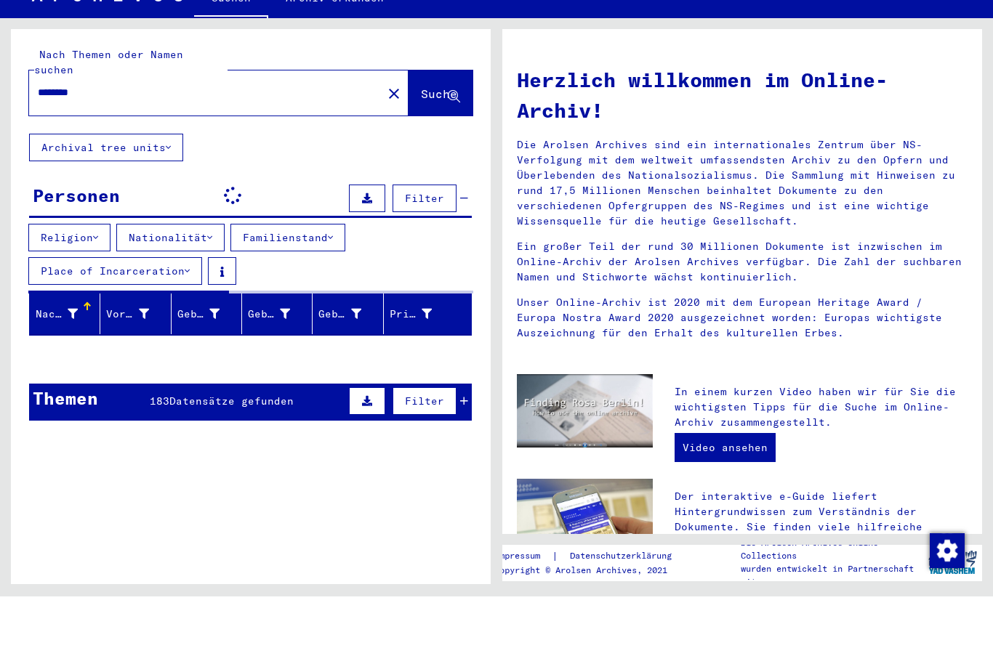
click at [455, 439] on button "Filter" at bounding box center [424, 453] width 64 height 28
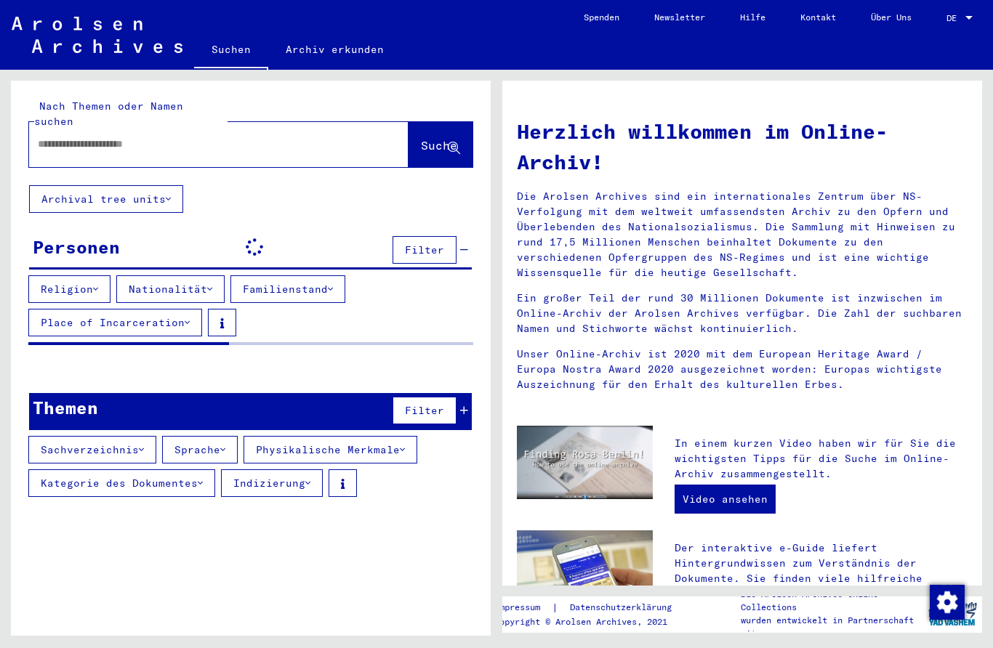
type input "**********"
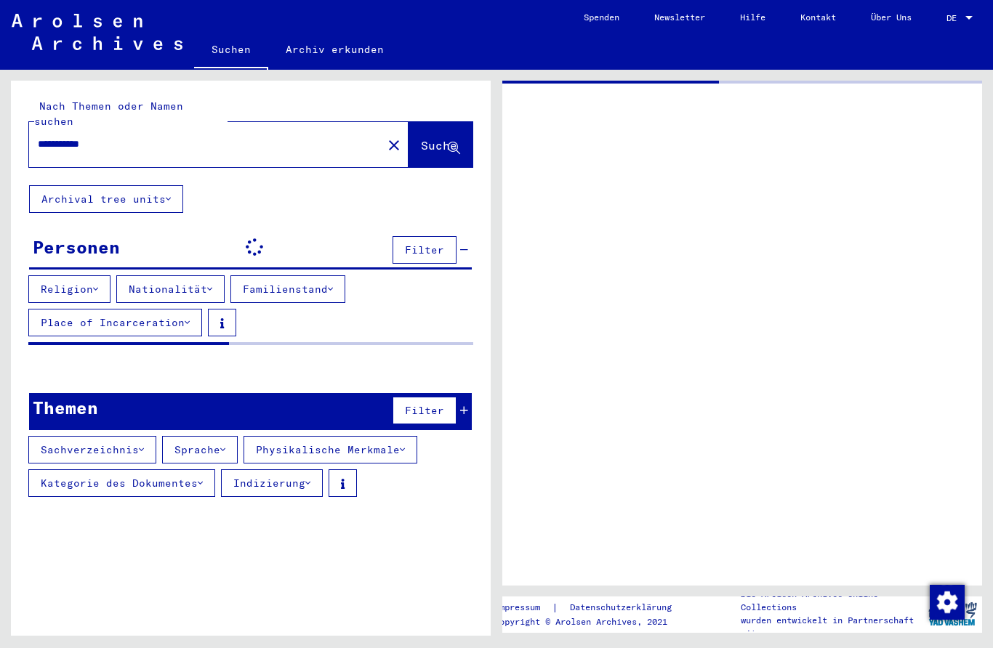
scroll to position [12, 0]
